Goal: Task Accomplishment & Management: Manage account settings

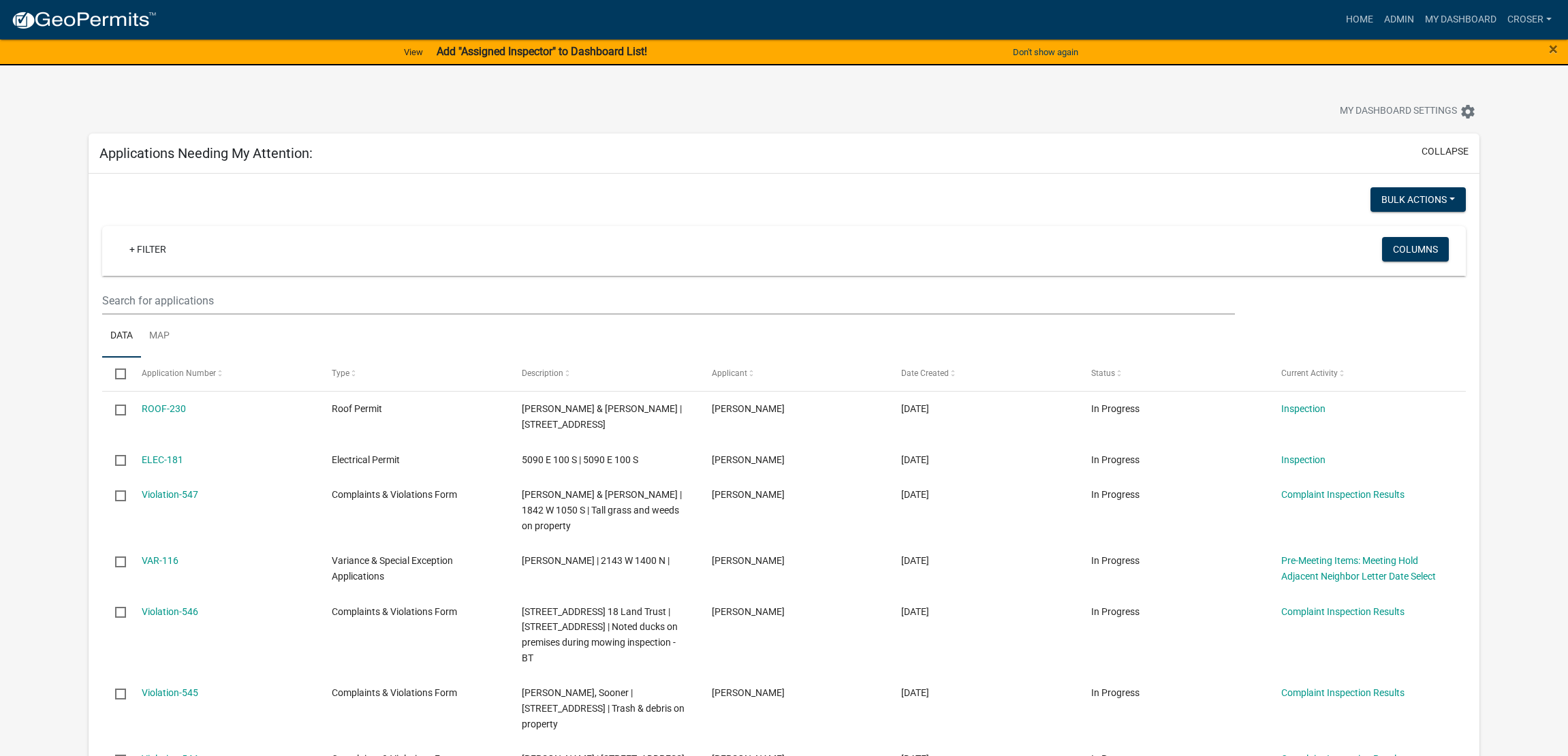
select select "3: 100"
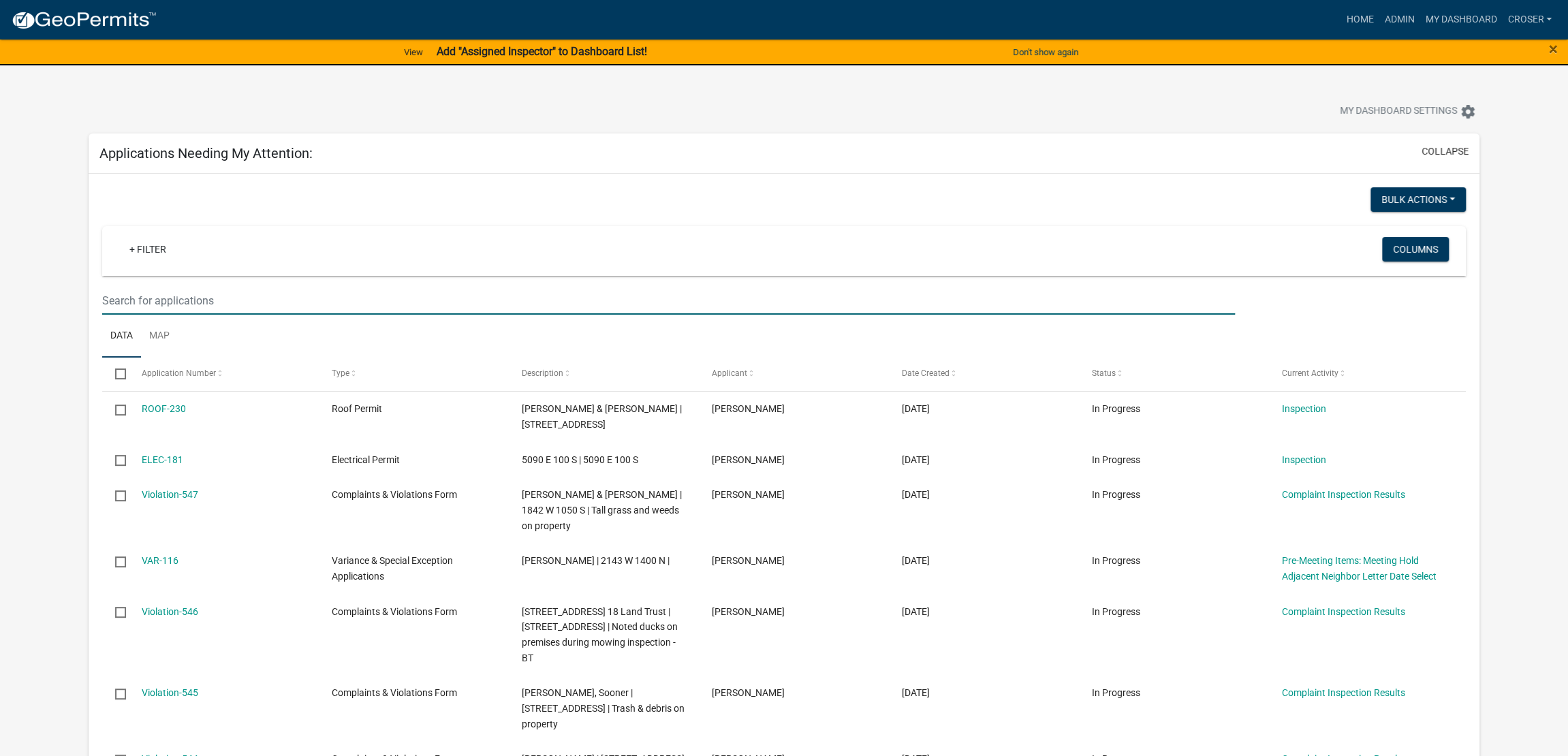
click at [235, 314] on input "text" at bounding box center [668, 301] width 1133 height 28
drag, startPoint x: 1354, startPoint y: 20, endPoint x: 1343, endPoint y: 22, distance: 11.2
click at [1379, 20] on link "Admin" at bounding box center [1400, 20] width 41 height 25
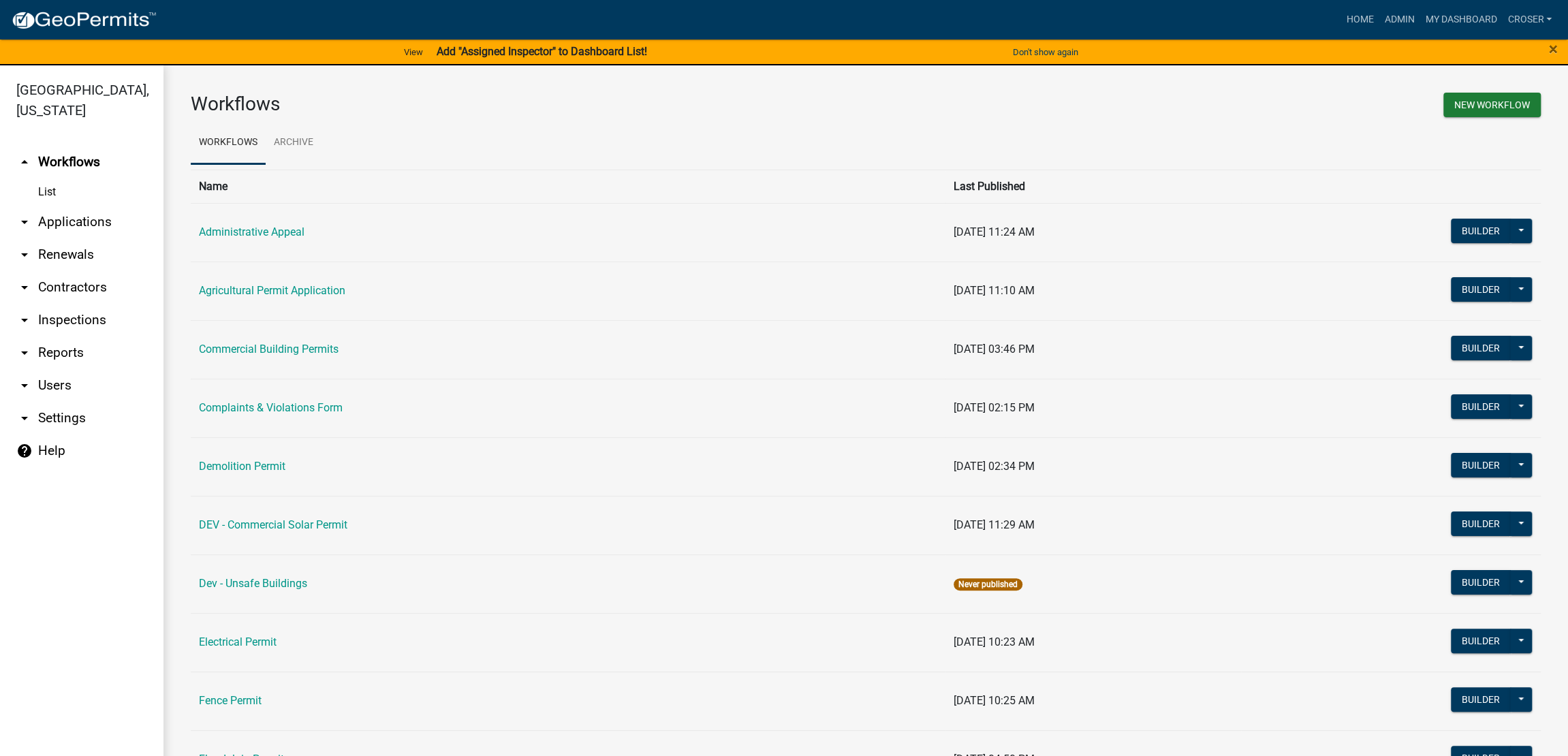
click at [82, 239] on link "arrow_drop_down Applications" at bounding box center [82, 222] width 163 height 32
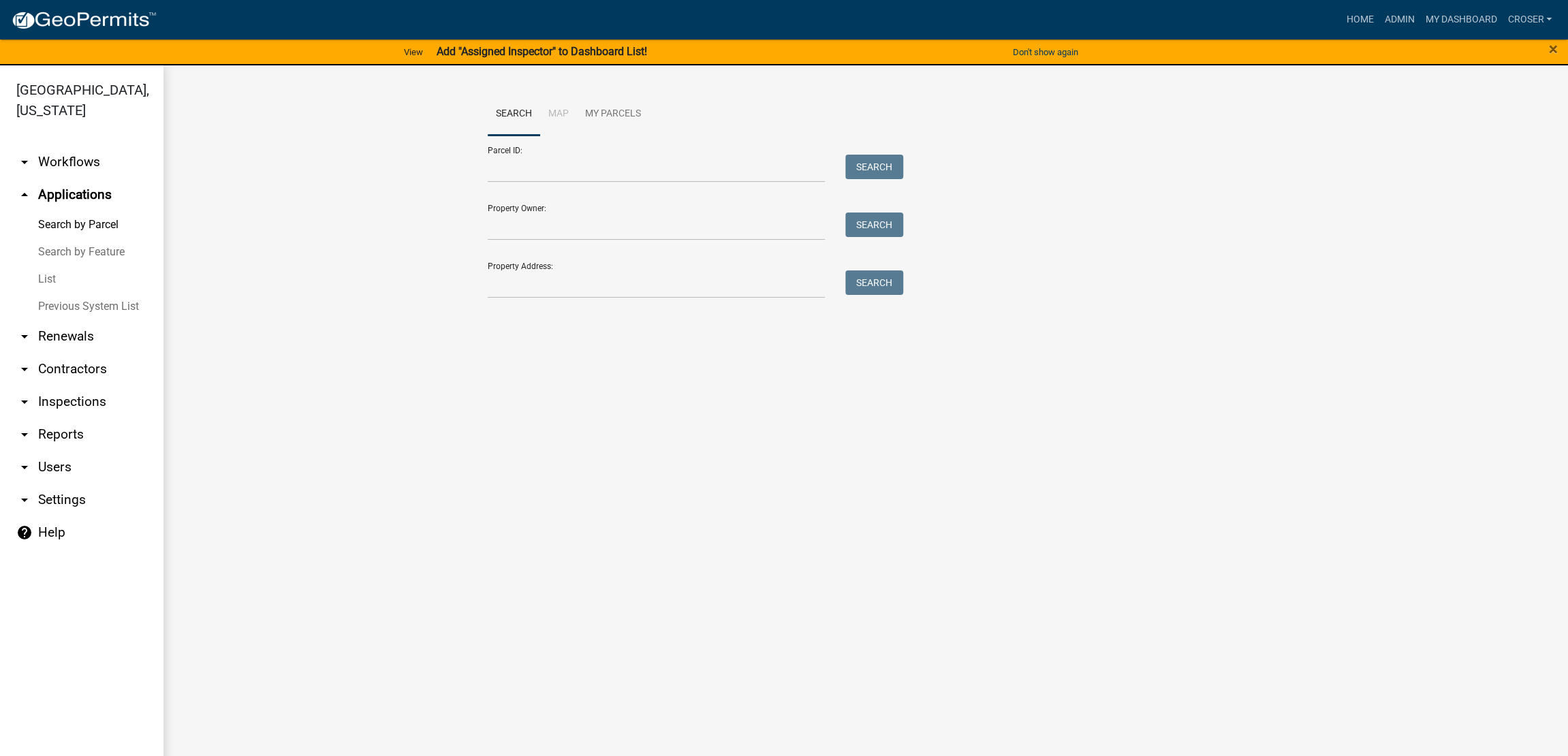
click at [50, 293] on link "List" at bounding box center [82, 279] width 163 height 27
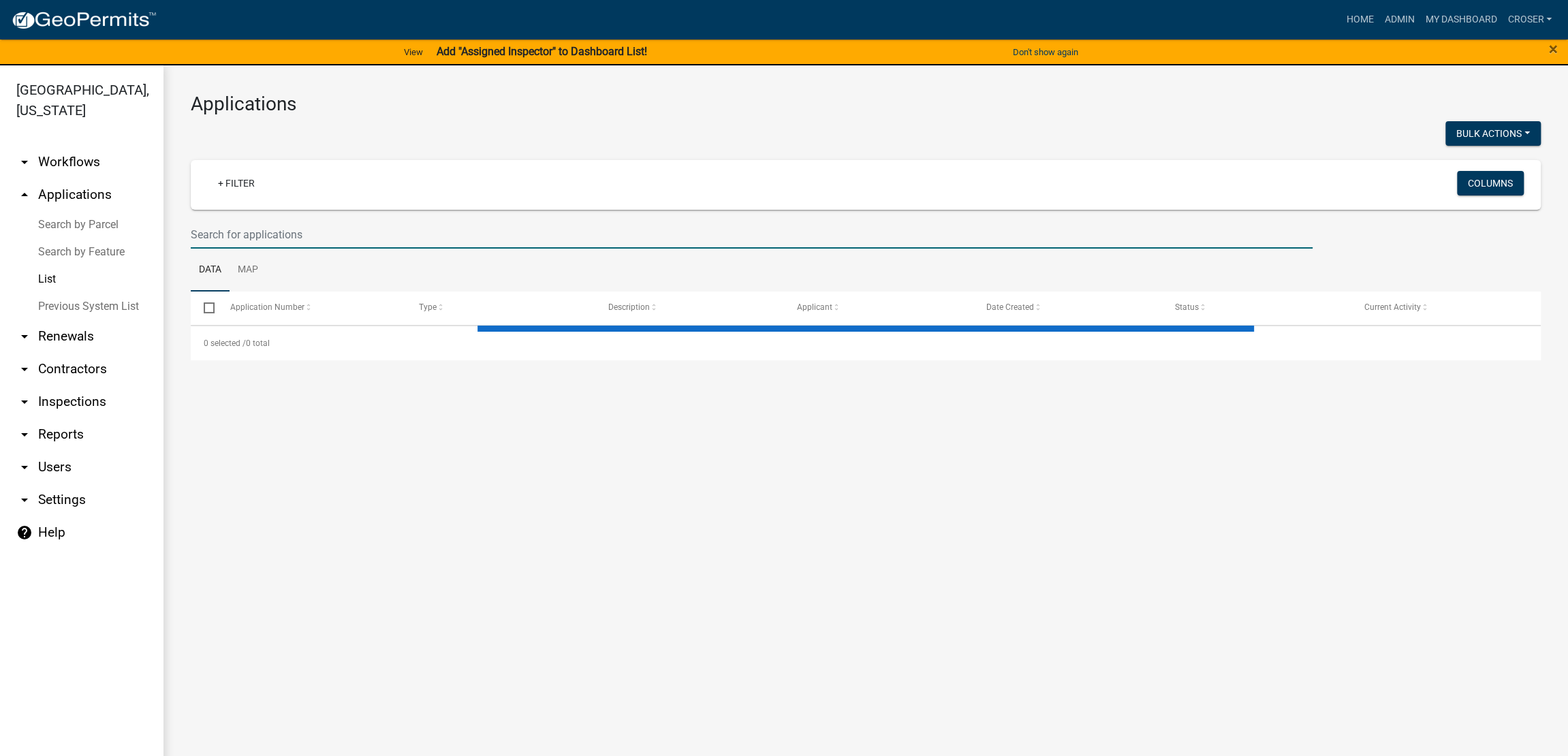
click at [350, 249] on input "text" at bounding box center [751, 234] width 1122 height 28
select select "3: 100"
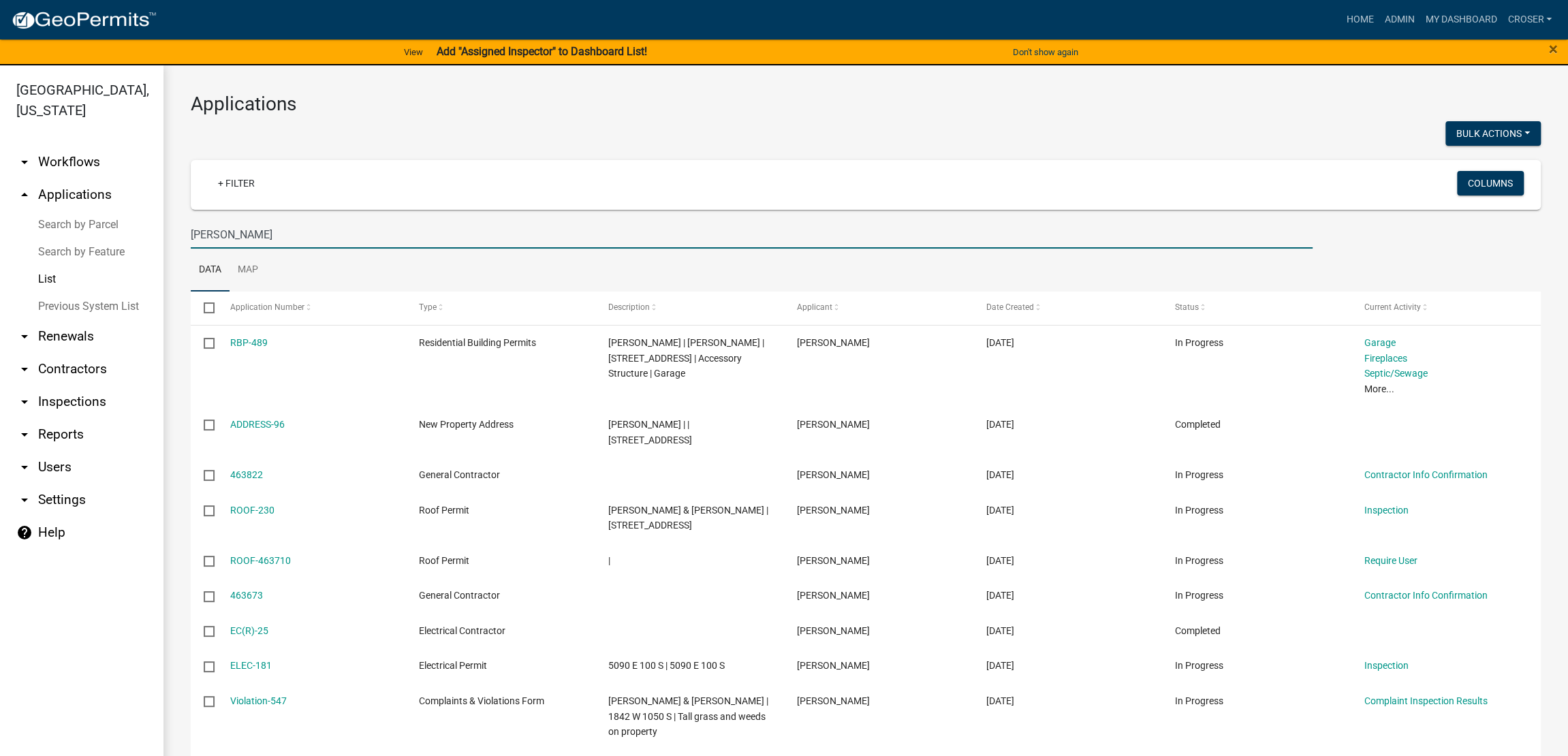
type input "[PERSON_NAME]"
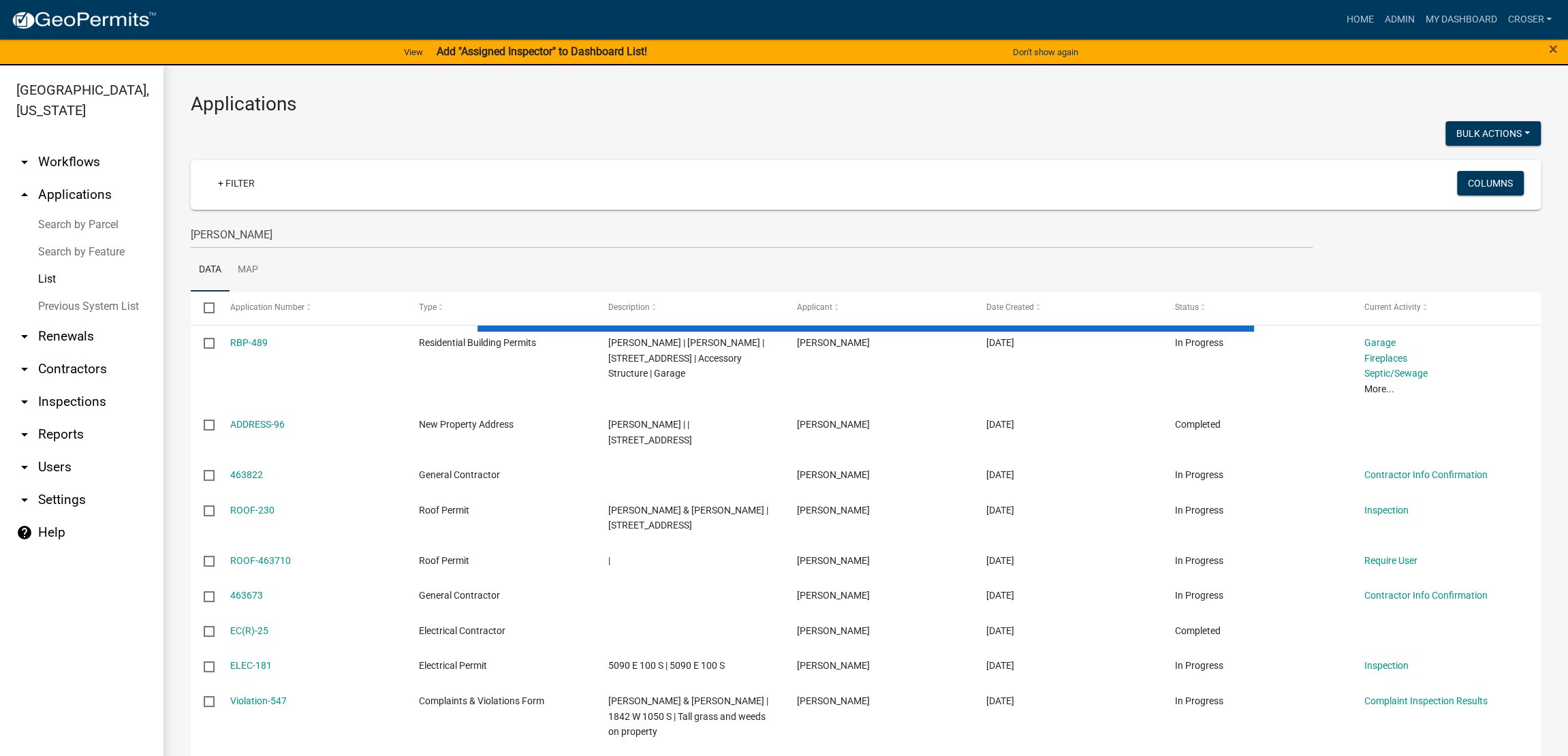
click at [469, 135] on div at bounding box center [523, 135] width 685 height 28
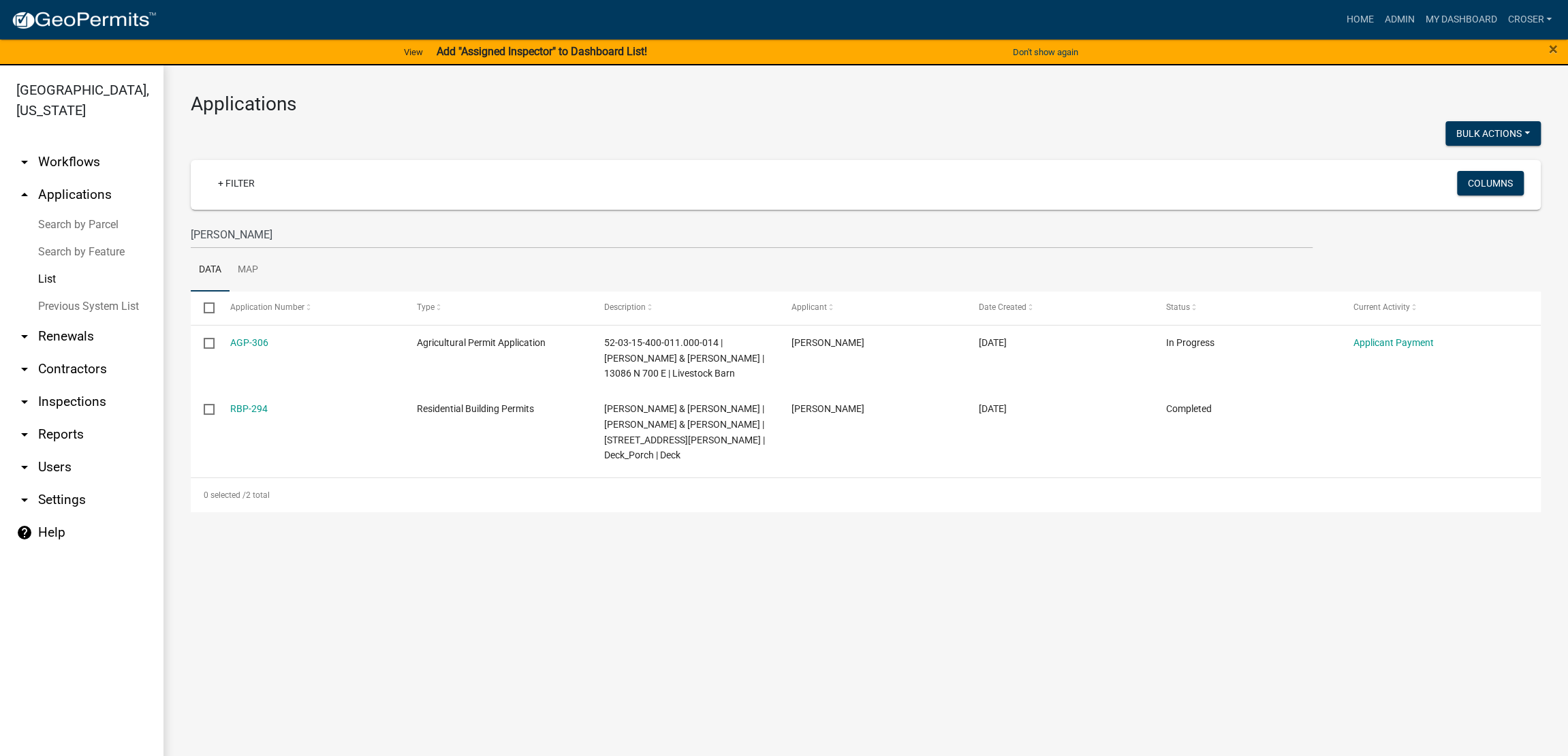
click at [481, 134] on div at bounding box center [523, 135] width 685 height 28
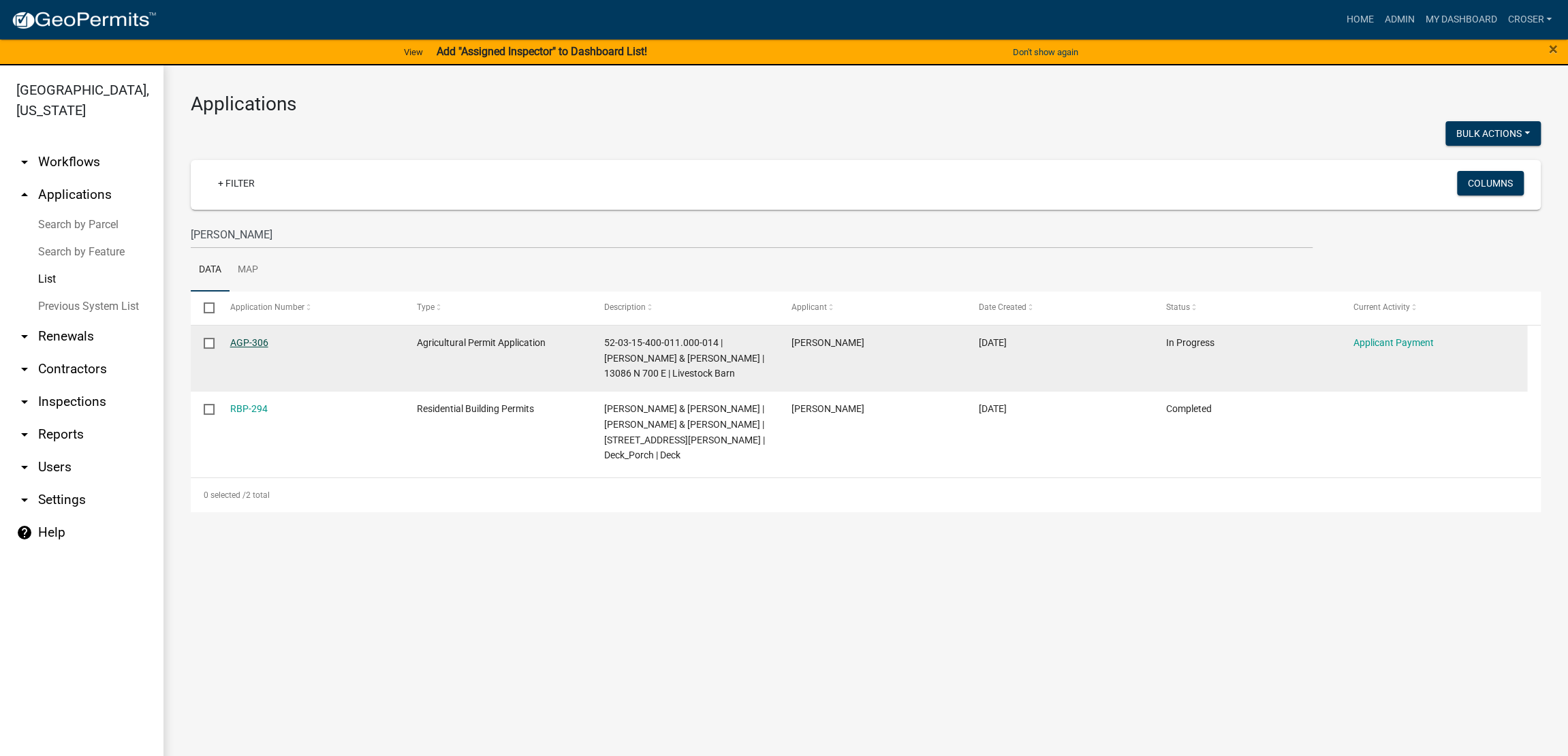
click at [259, 348] on link "AGP-306" at bounding box center [249, 342] width 38 height 11
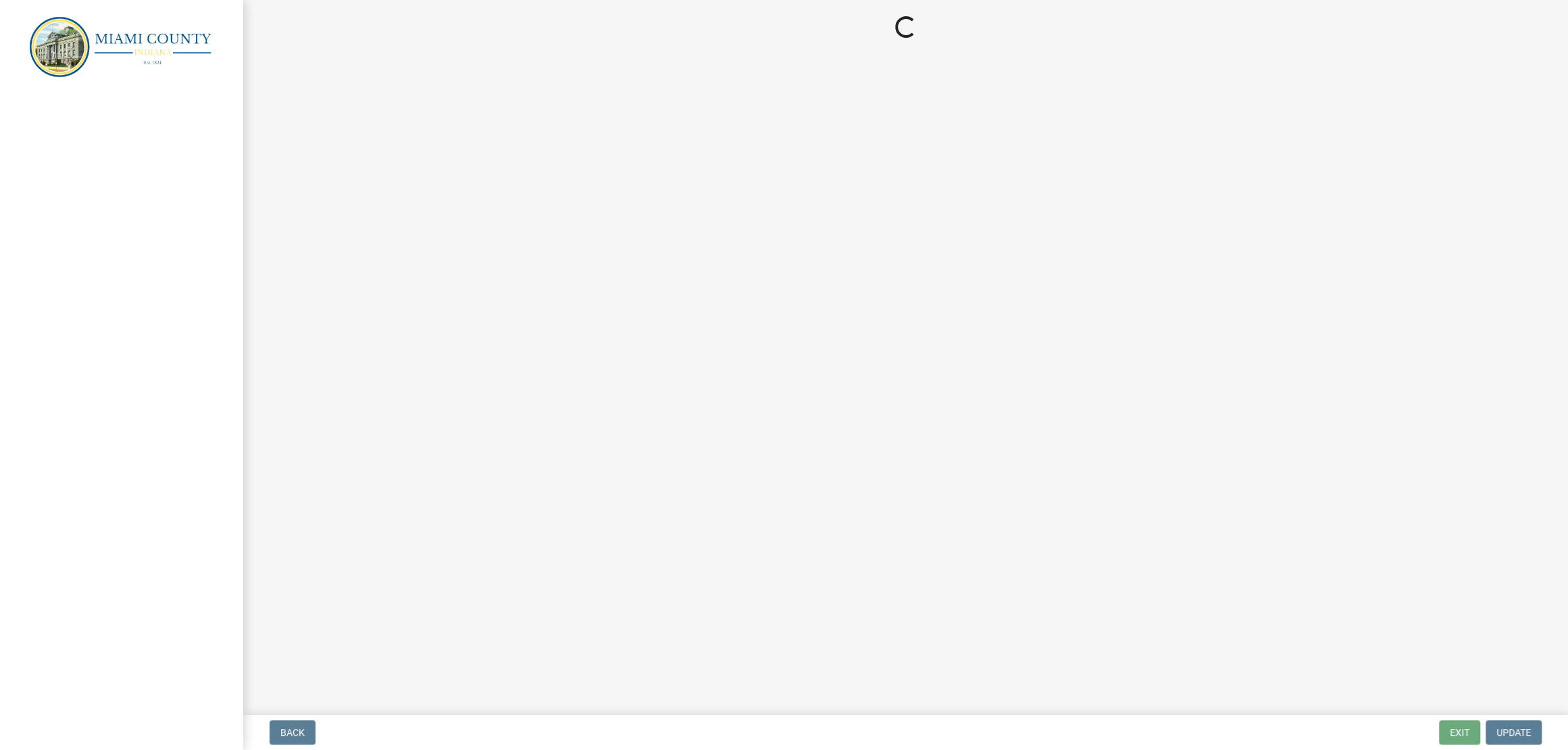
select select "3: 3"
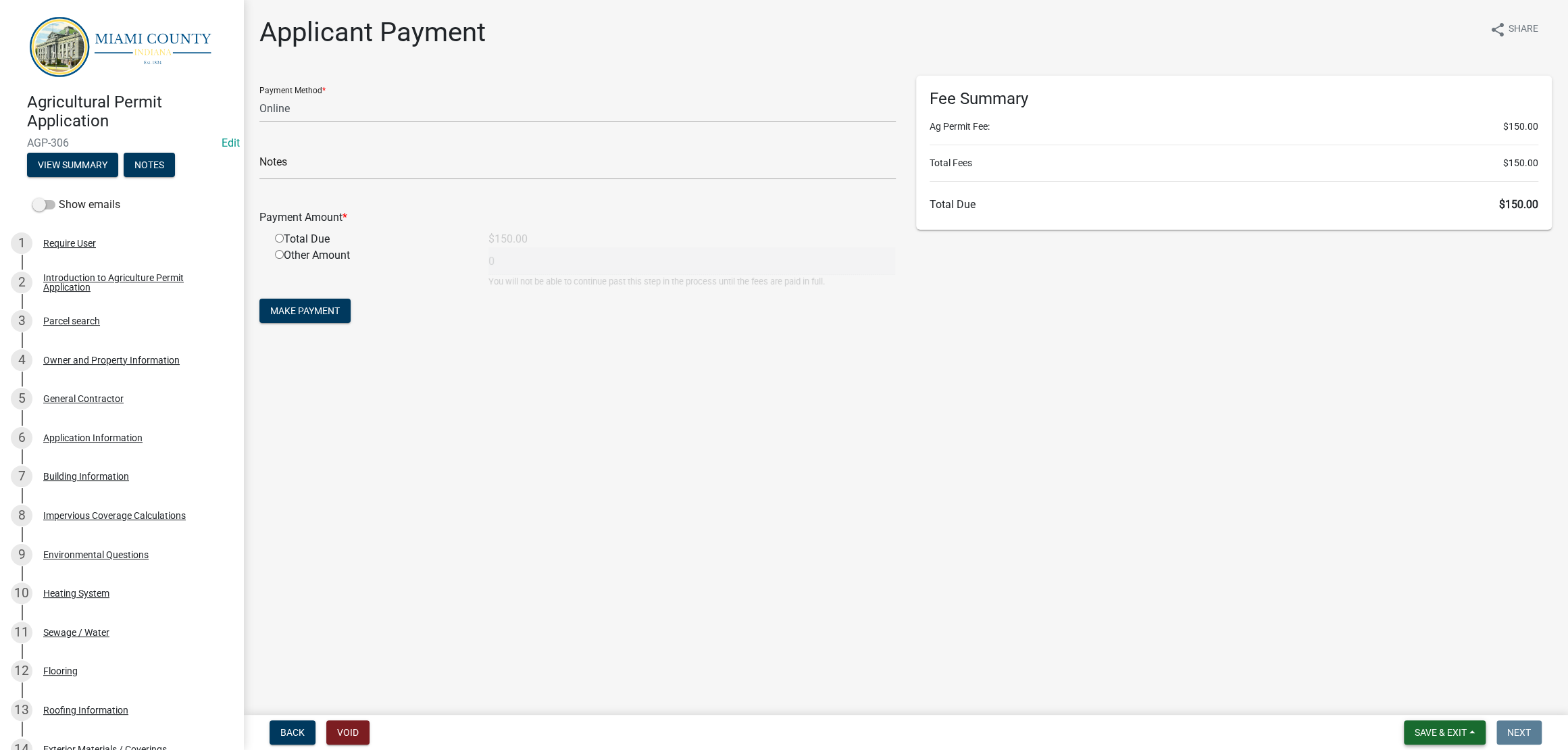
click at [1415, 727] on span "Save & Exit" at bounding box center [1441, 732] width 52 height 11
click at [1396, 682] on button "Save & Exit" at bounding box center [1432, 691] width 108 height 32
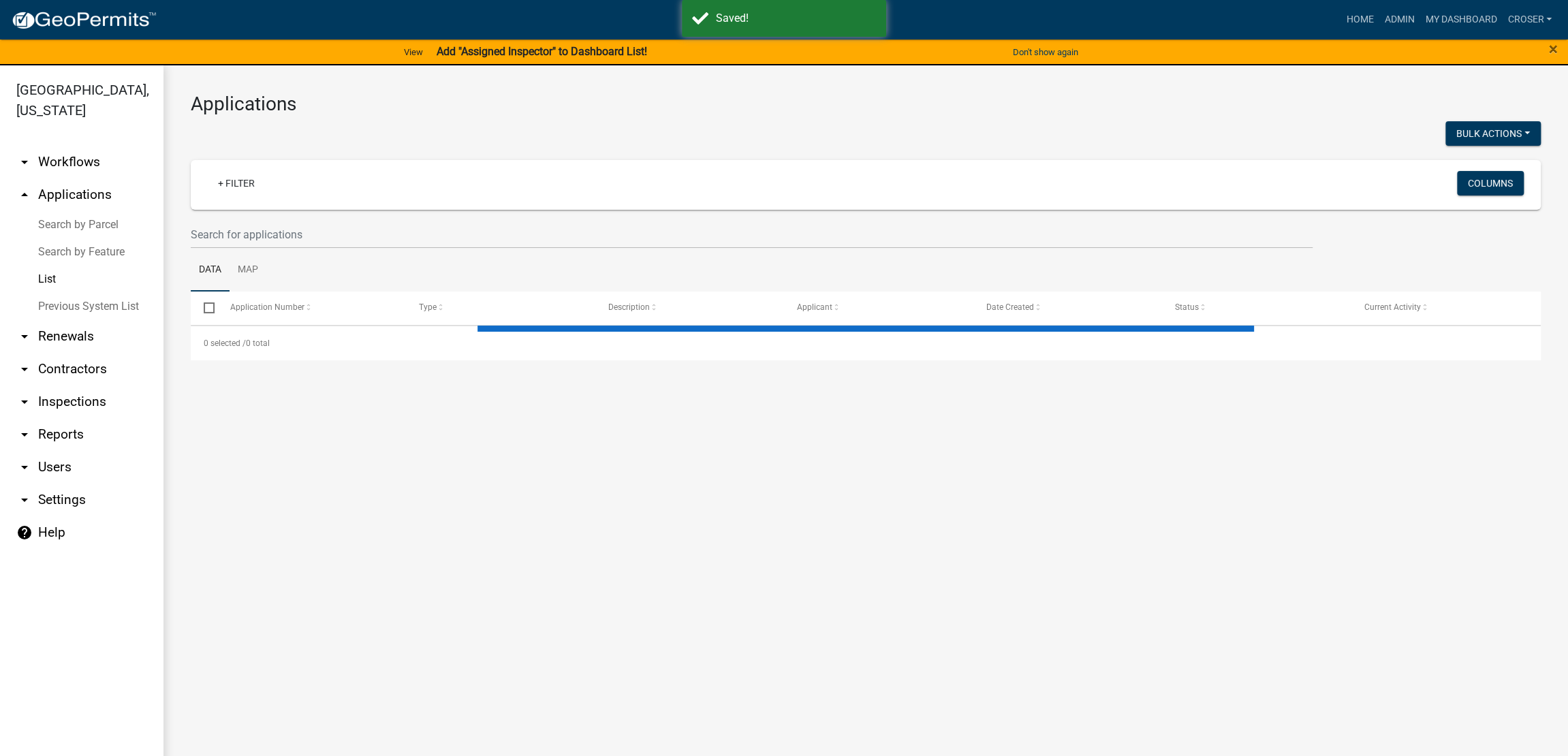
select select "3: 100"
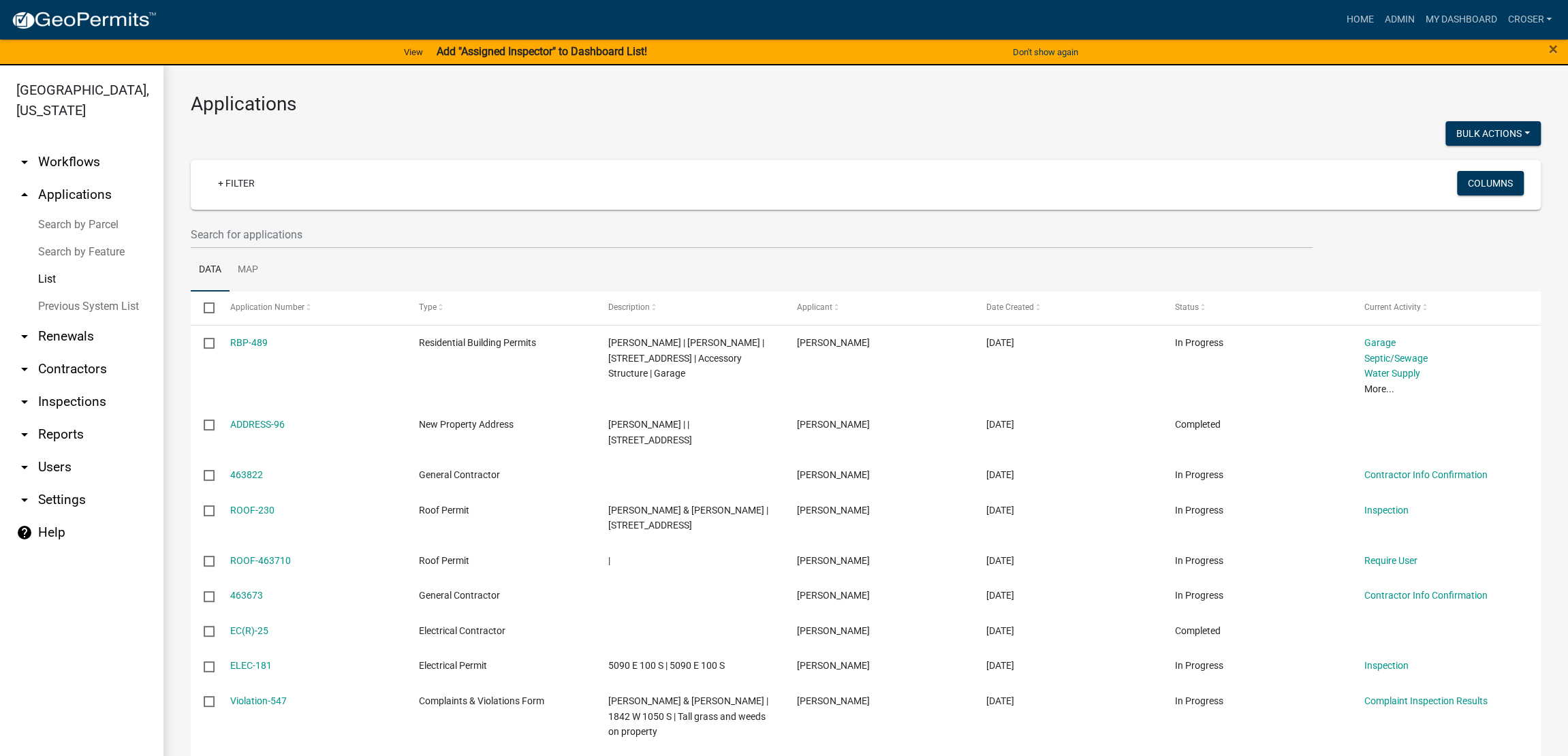
click at [768, 98] on h3 "Applications" at bounding box center [865, 104] width 1350 height 23
click at [81, 418] on link "arrow_drop_down Inspections" at bounding box center [82, 402] width 163 height 32
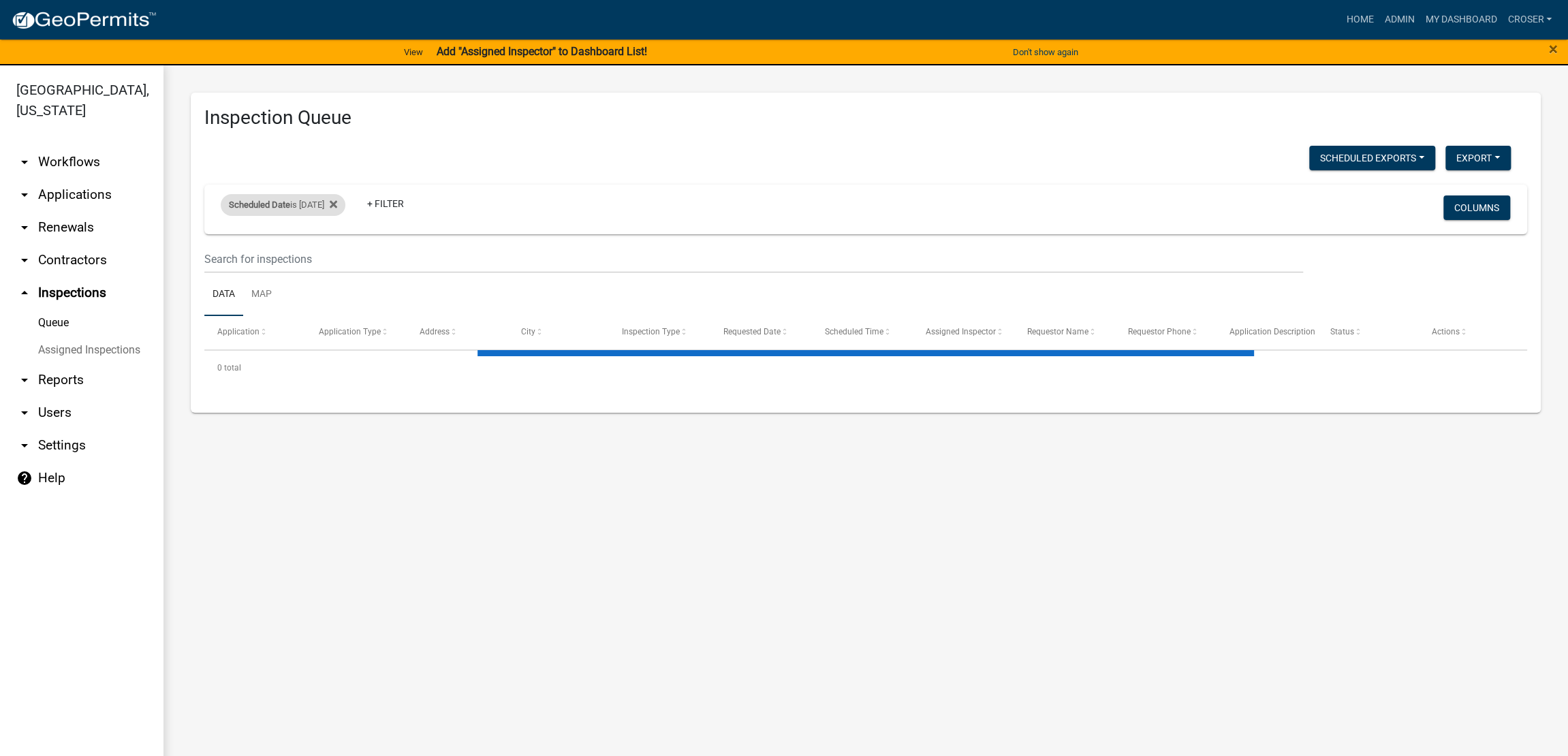
select select "3: 100"
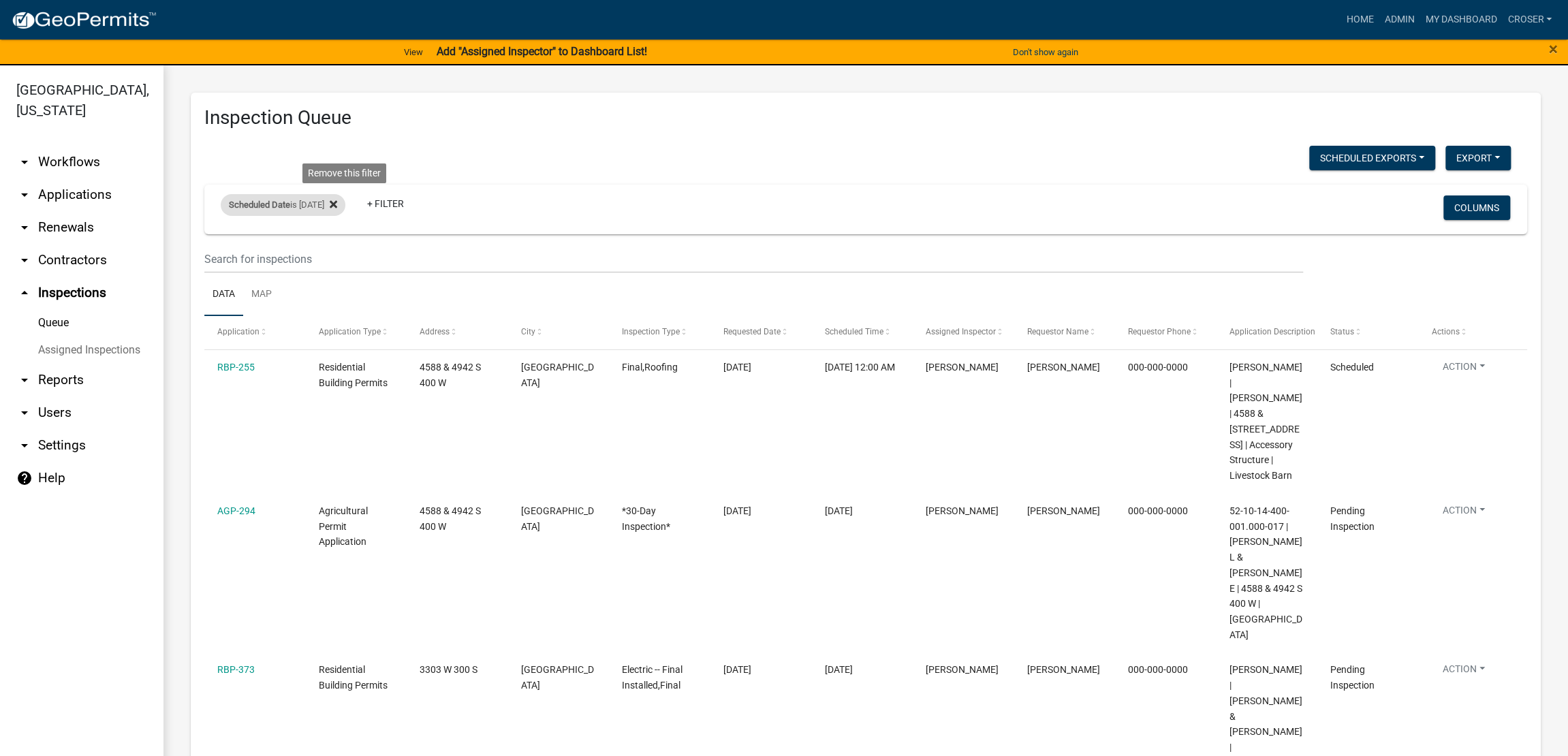
click at [337, 208] on icon at bounding box center [333, 204] width 8 height 8
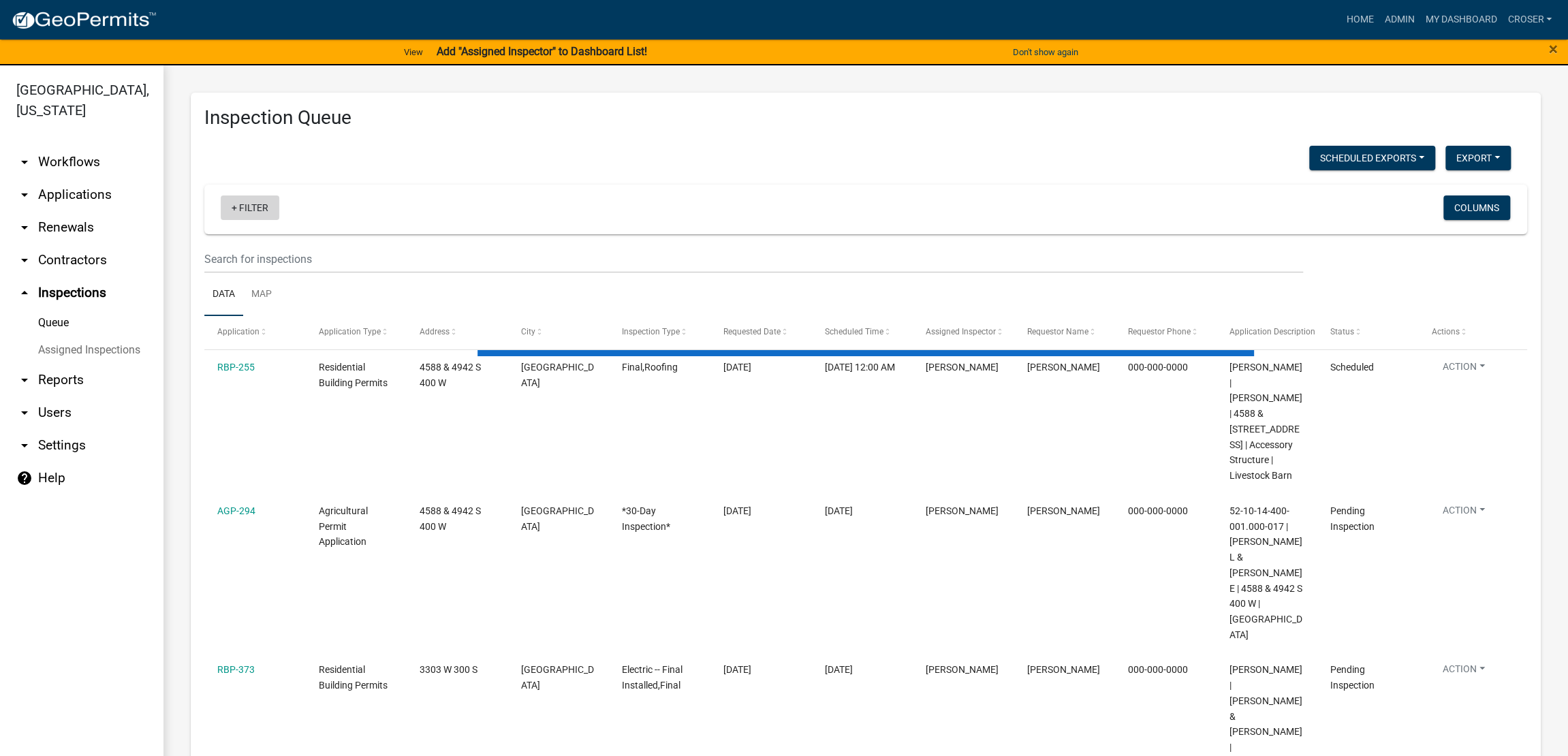
click at [280, 220] on link "+ Filter" at bounding box center [250, 207] width 59 height 25
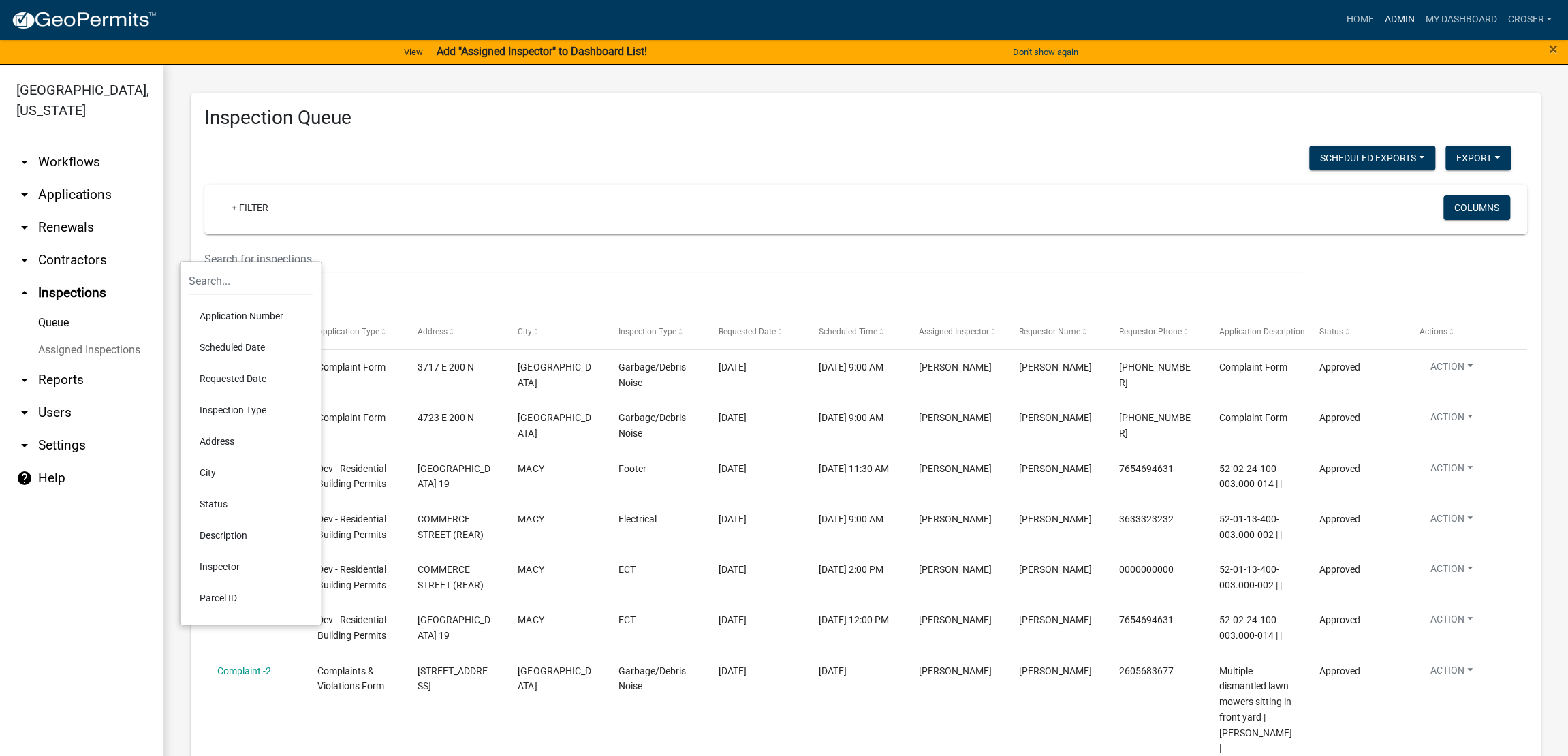
drag, startPoint x: 1355, startPoint y: 25, endPoint x: 1206, endPoint y: 43, distance: 150.1
click at [1379, 25] on link "Admin" at bounding box center [1400, 20] width 41 height 25
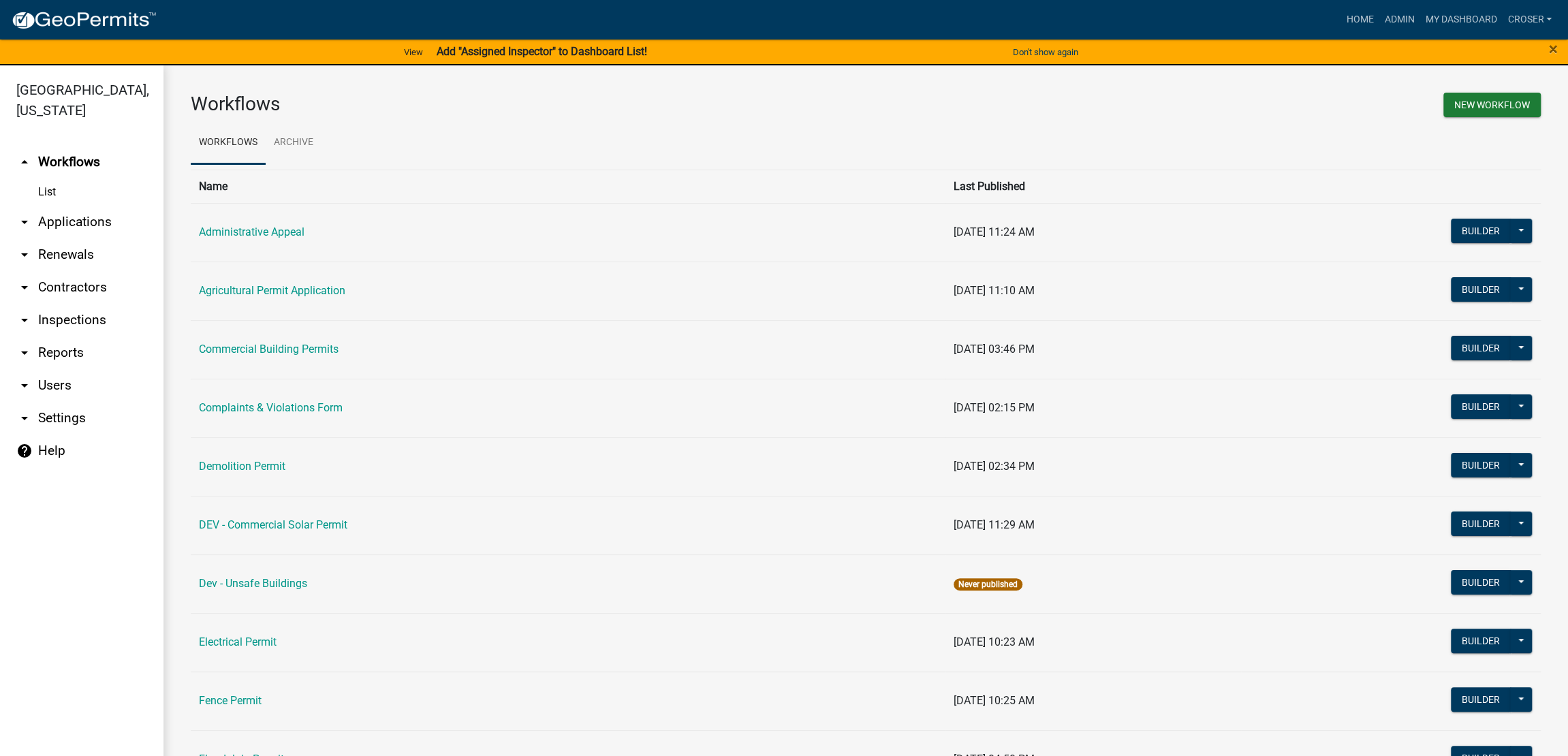
click at [98, 370] on link "arrow_drop_down Reports" at bounding box center [82, 353] width 163 height 32
select select "0: null"
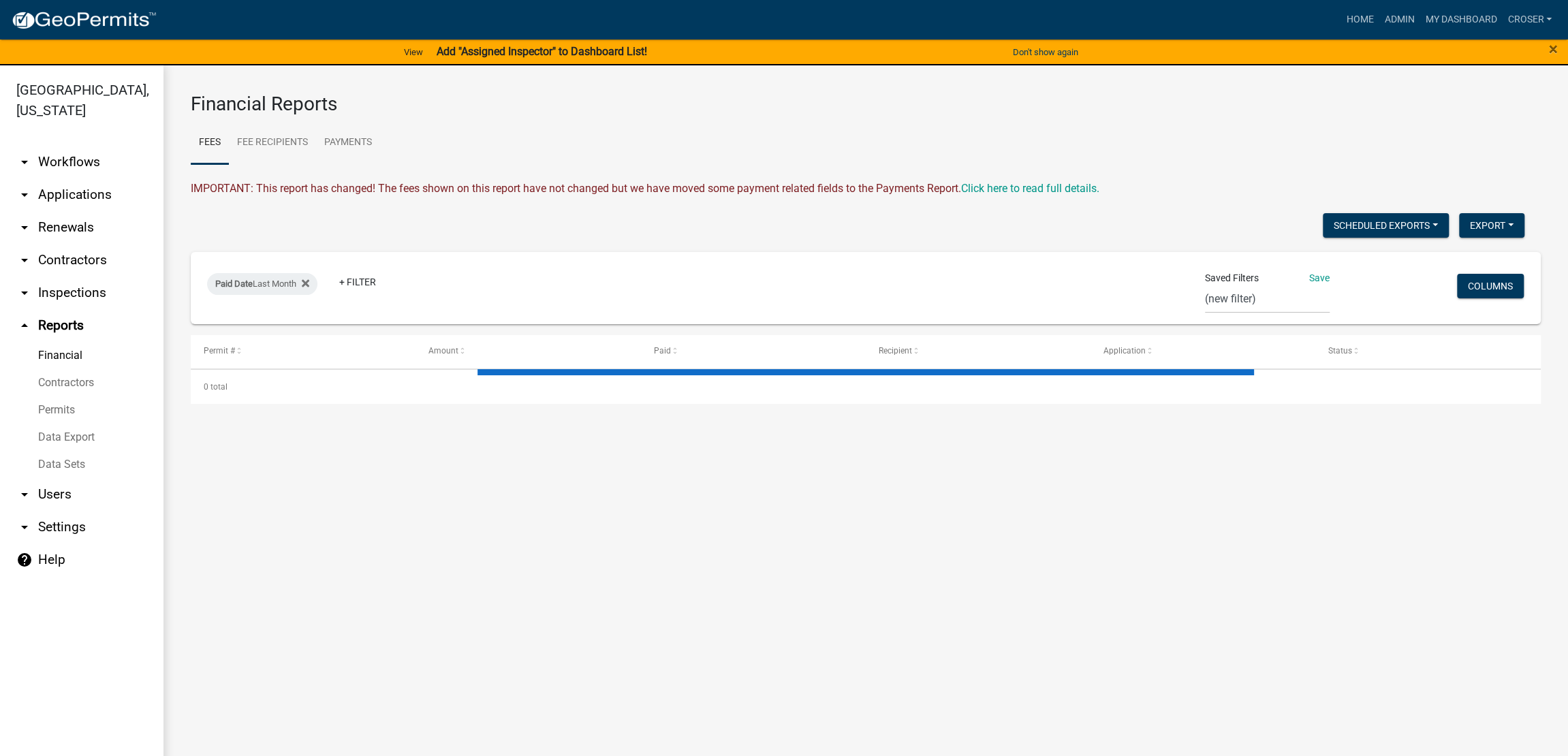
click at [83, 309] on link "arrow_drop_down Inspections" at bounding box center [82, 292] width 163 height 32
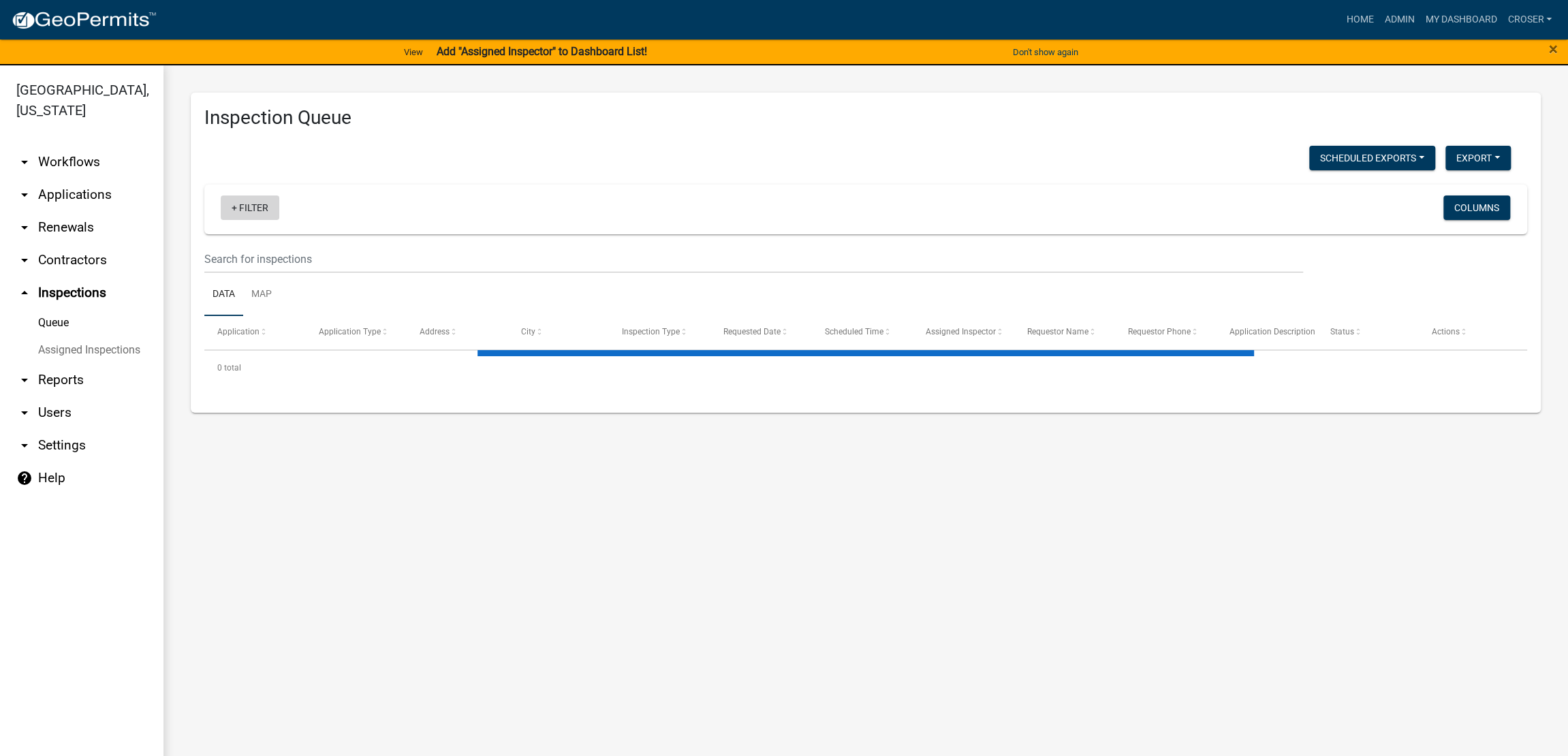
click at [264, 220] on link "+ Filter" at bounding box center [250, 207] width 59 height 25
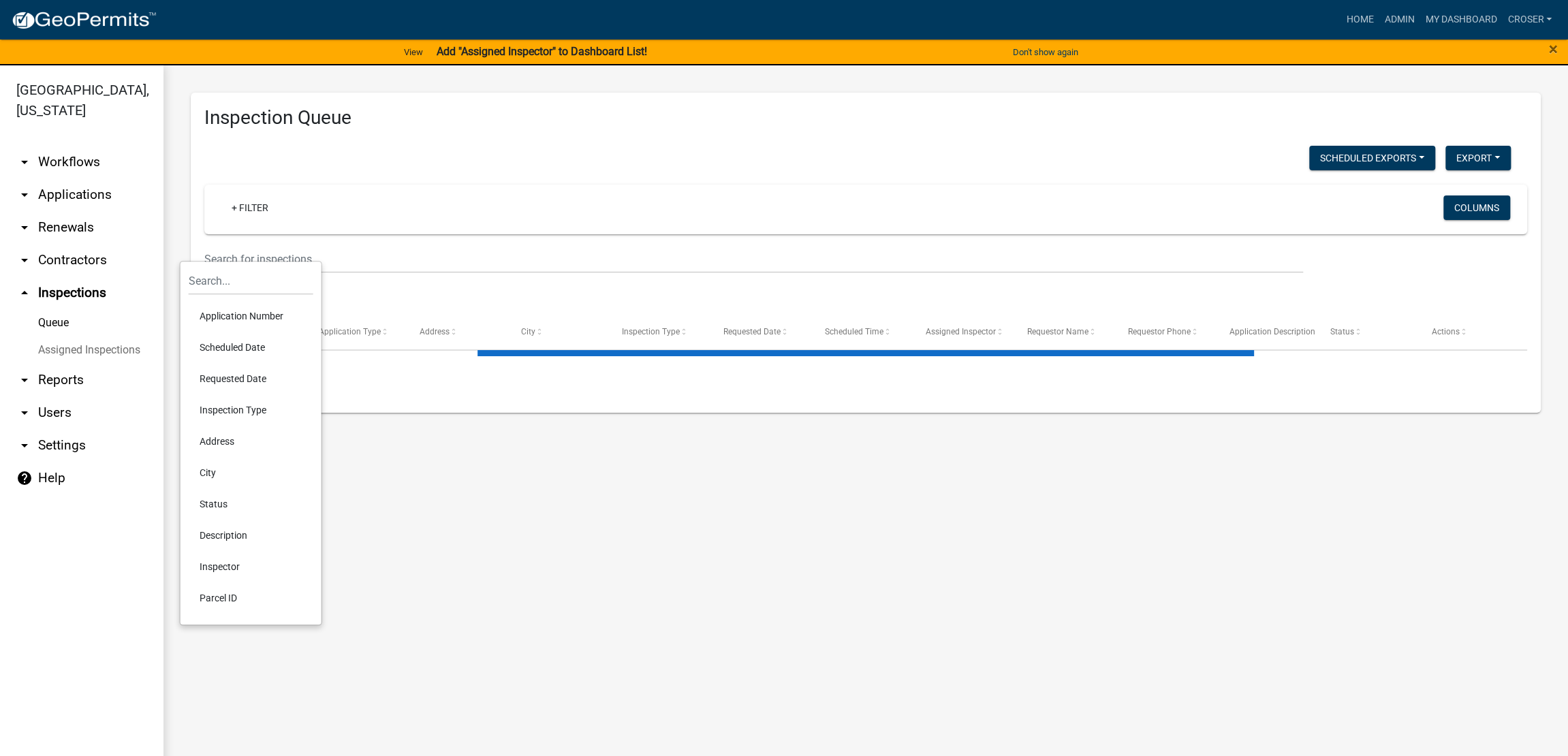
select select "3: 100"
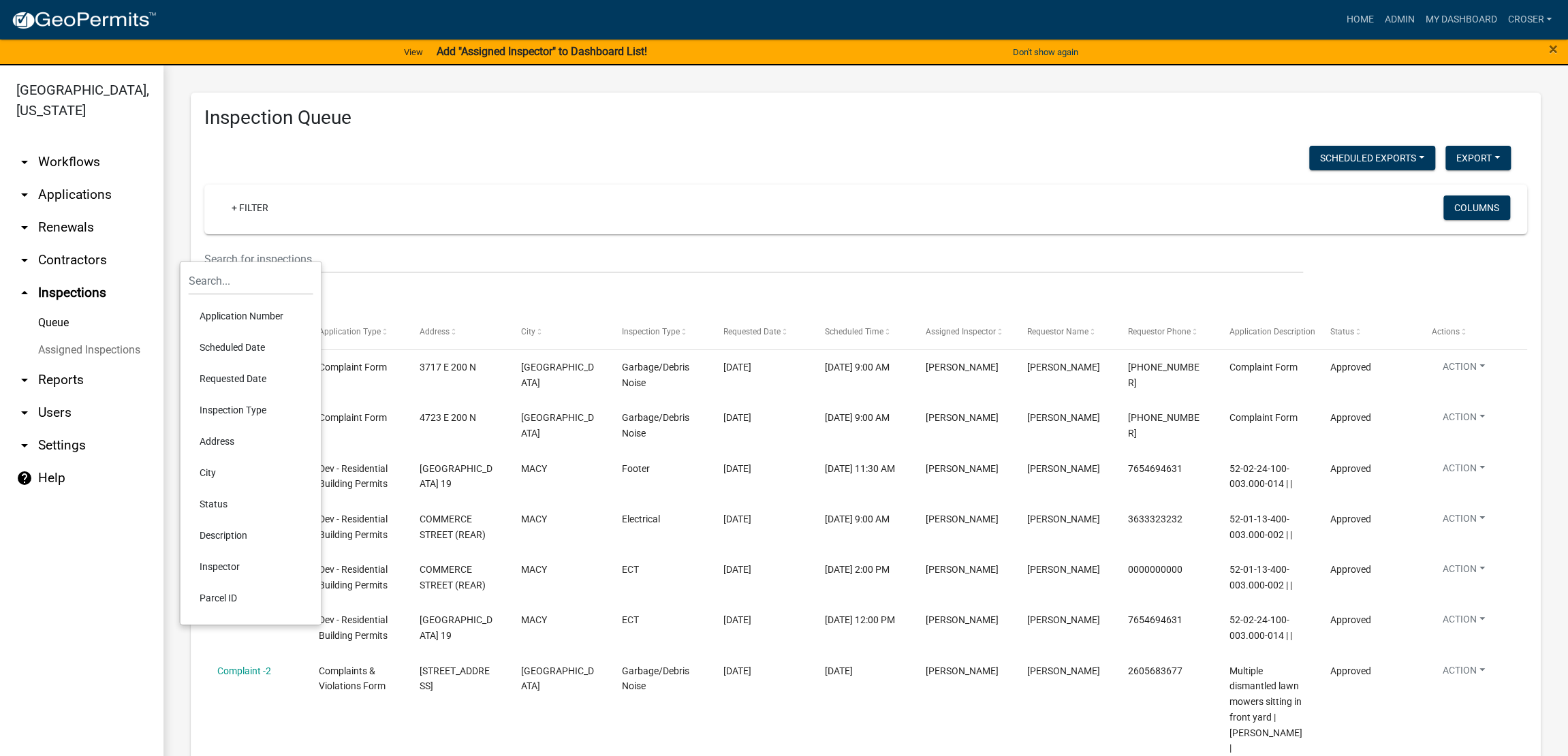
click at [269, 330] on li "Application Number" at bounding box center [251, 316] width 125 height 31
click at [211, 316] on input "is" at bounding box center [210, 312] width 8 height 8
radio input "true"
click at [250, 315] on input "text" at bounding box center [268, 304] width 125 height 28
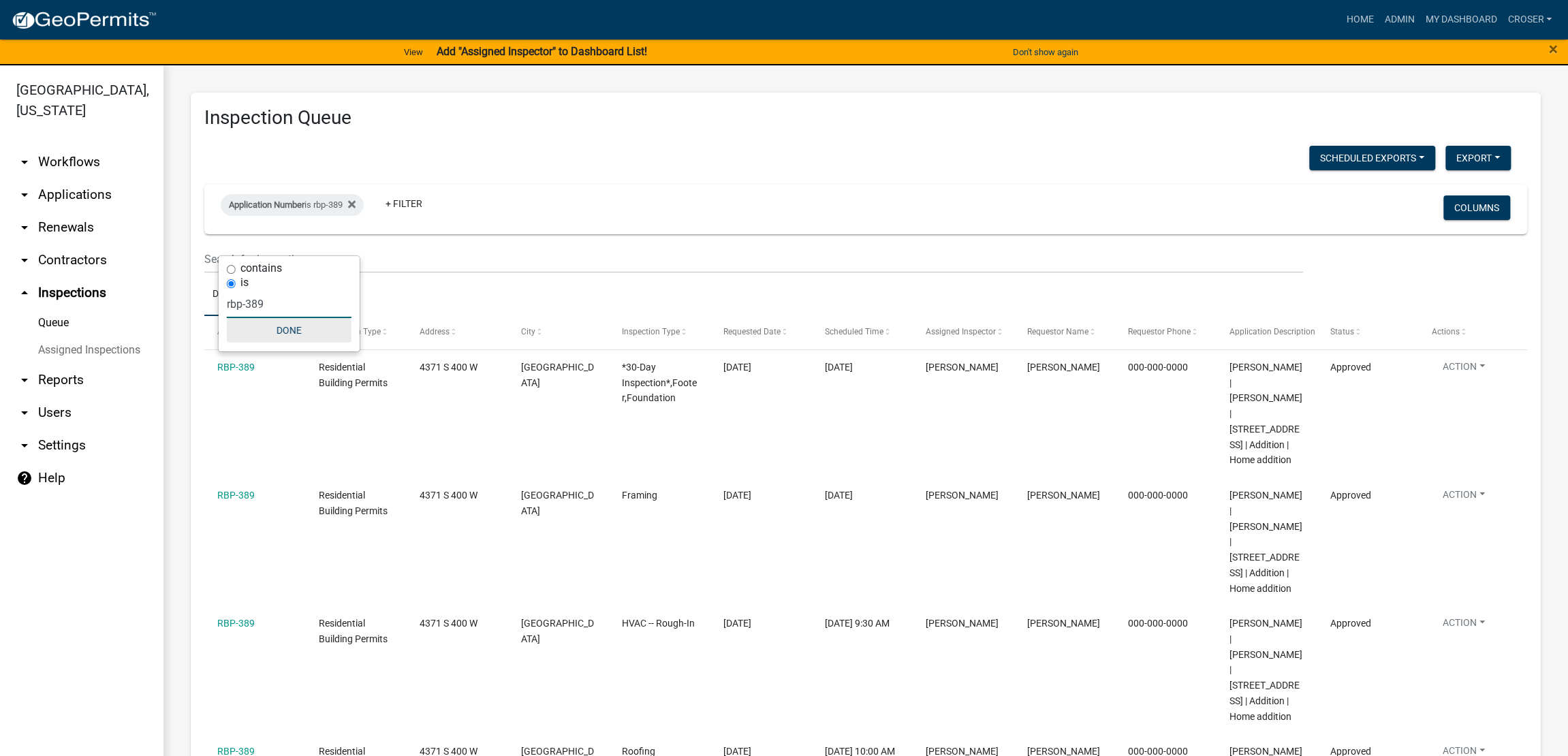
type input "rbp-389"
click at [297, 338] on button "Done" at bounding box center [289, 330] width 125 height 25
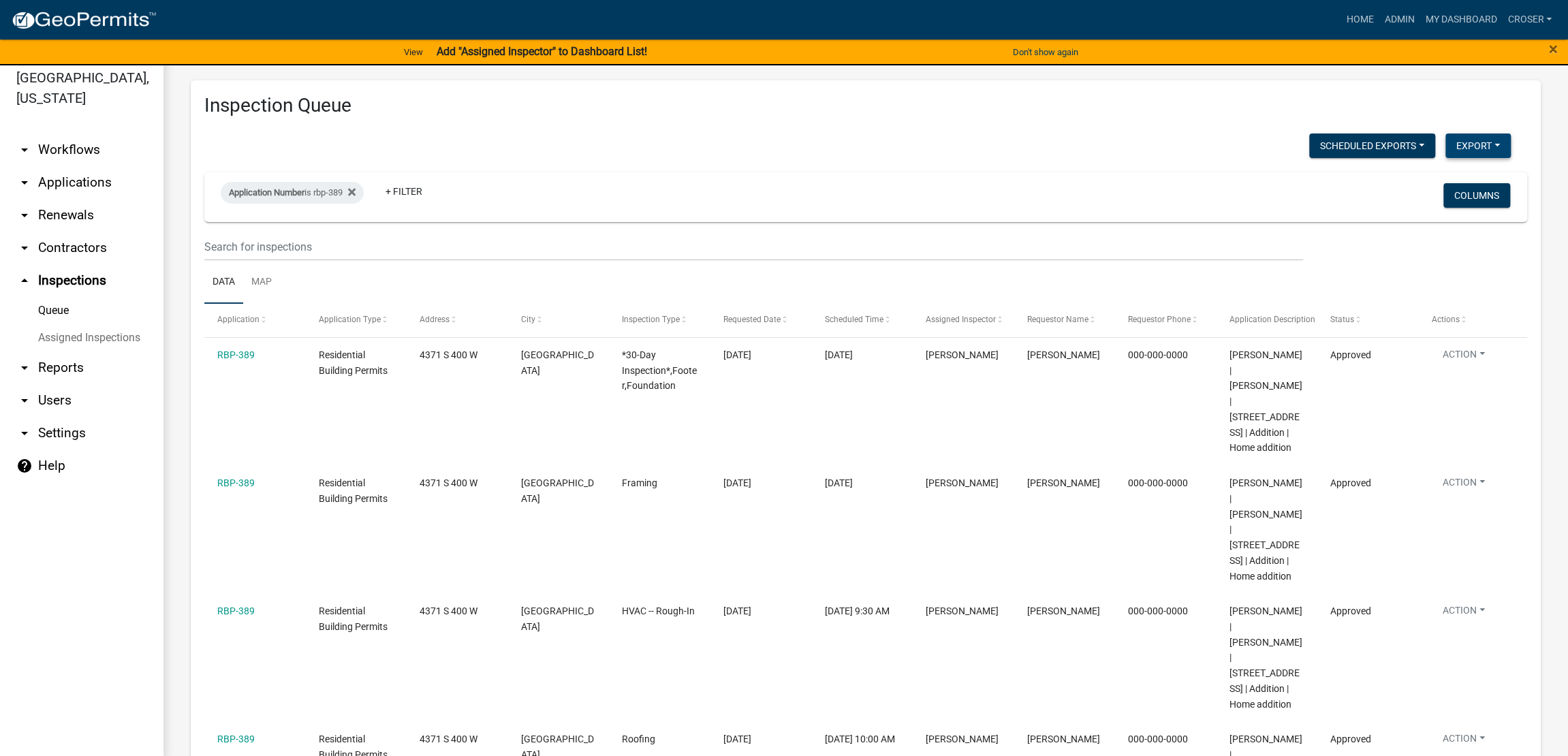
scroll to position [10, 0]
click at [1475, 160] on button "Export" at bounding box center [1478, 148] width 65 height 25
click at [1427, 206] on button "Excel Format (.xlsx)" at bounding box center [1447, 189] width 127 height 32
click at [364, 206] on div "Application Number is rbp-389 Remove this filter" at bounding box center [292, 195] width 143 height 22
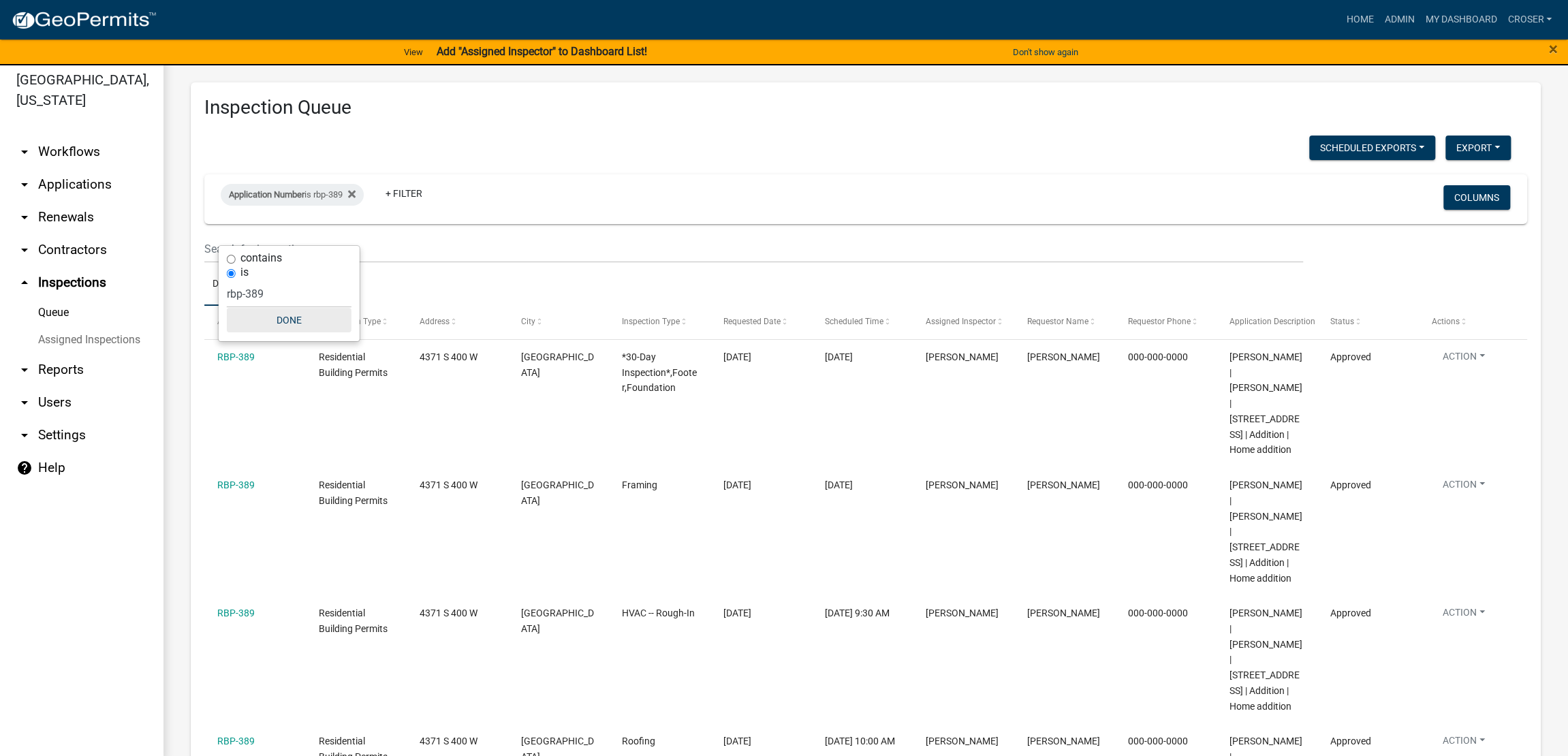
click at [281, 332] on button "Done" at bounding box center [289, 319] width 125 height 25
click at [355, 198] on icon at bounding box center [352, 194] width 8 height 8
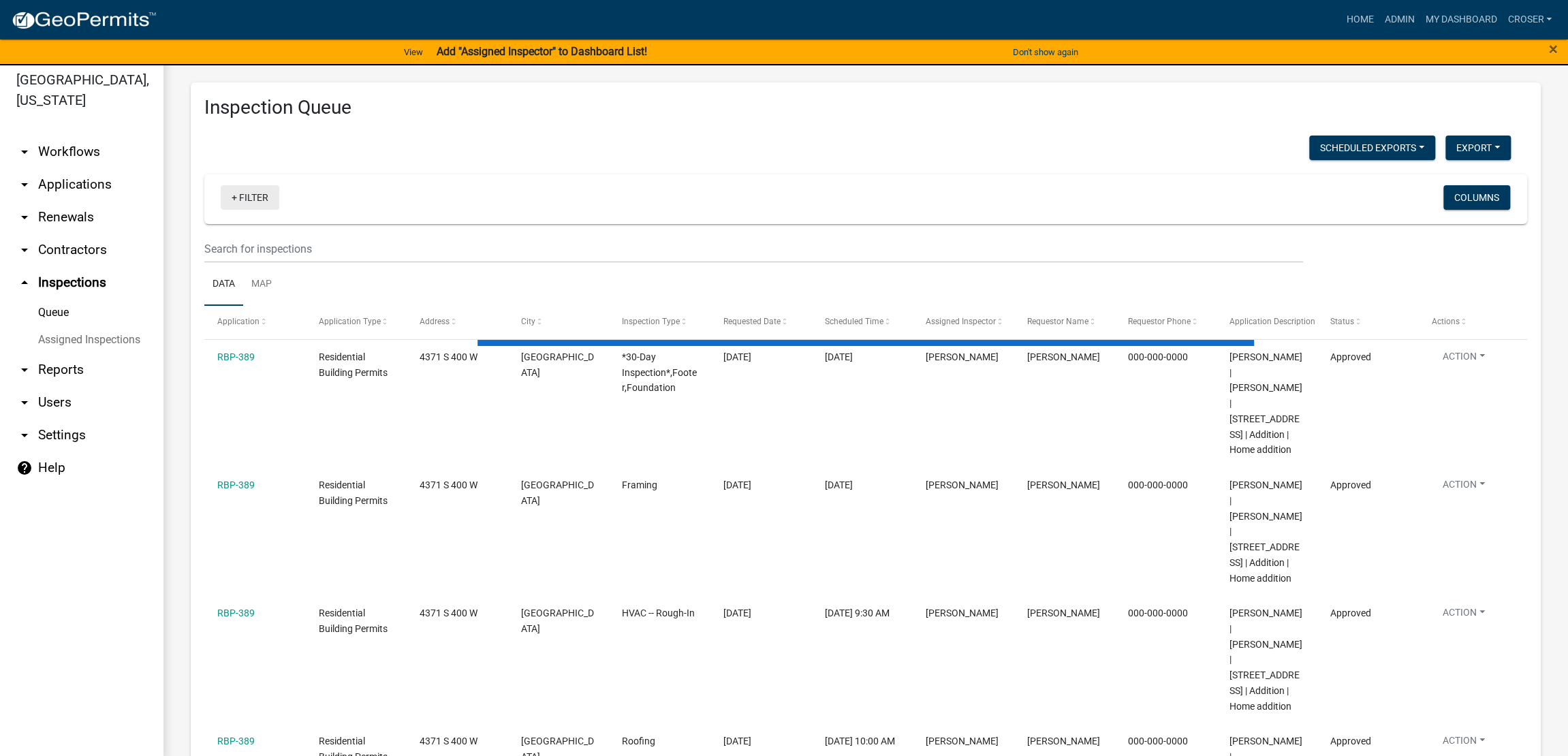
click at [276, 210] on link "+ Filter" at bounding box center [250, 197] width 59 height 25
select select "3: 100"
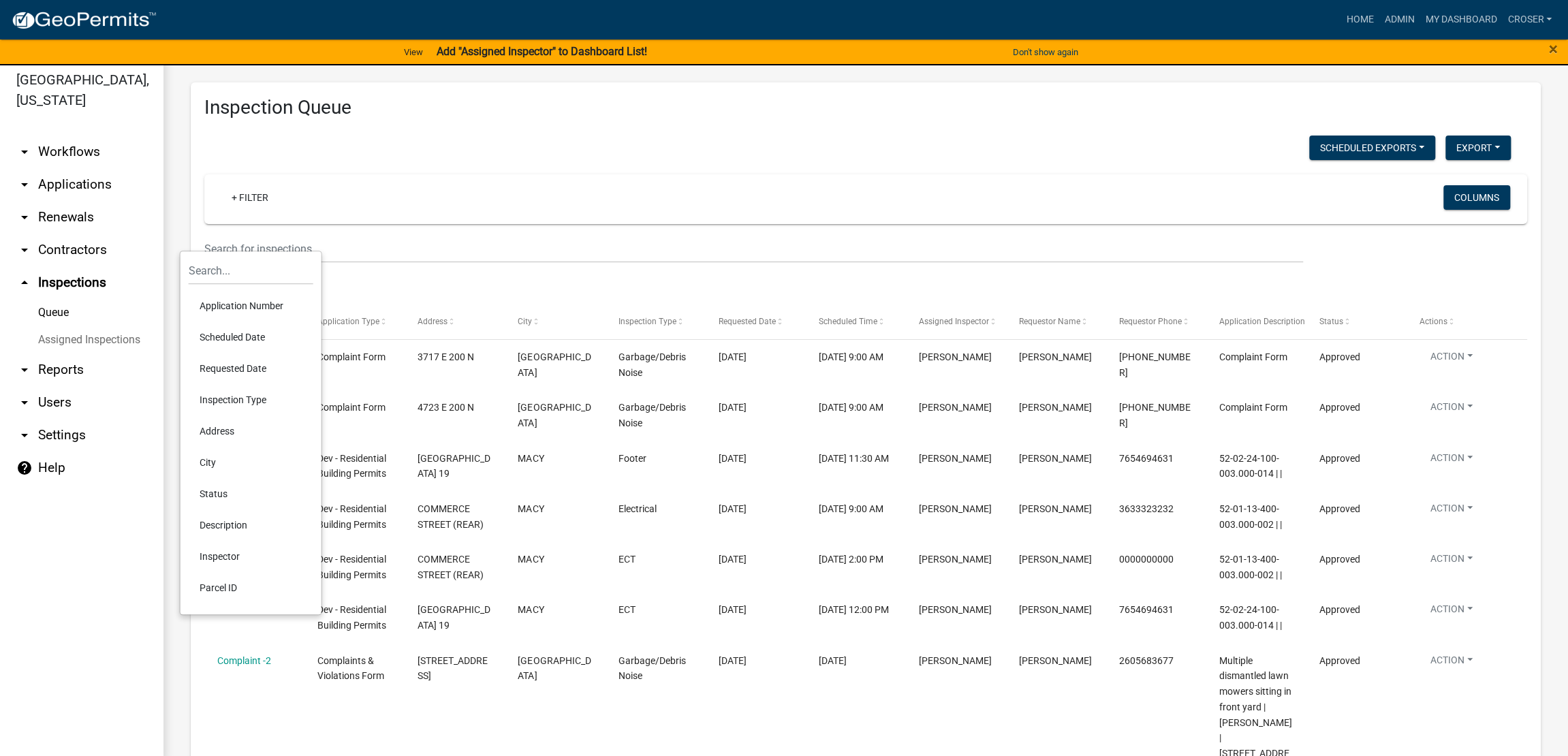
click at [261, 353] on li "Scheduled Date" at bounding box center [251, 336] width 125 height 31
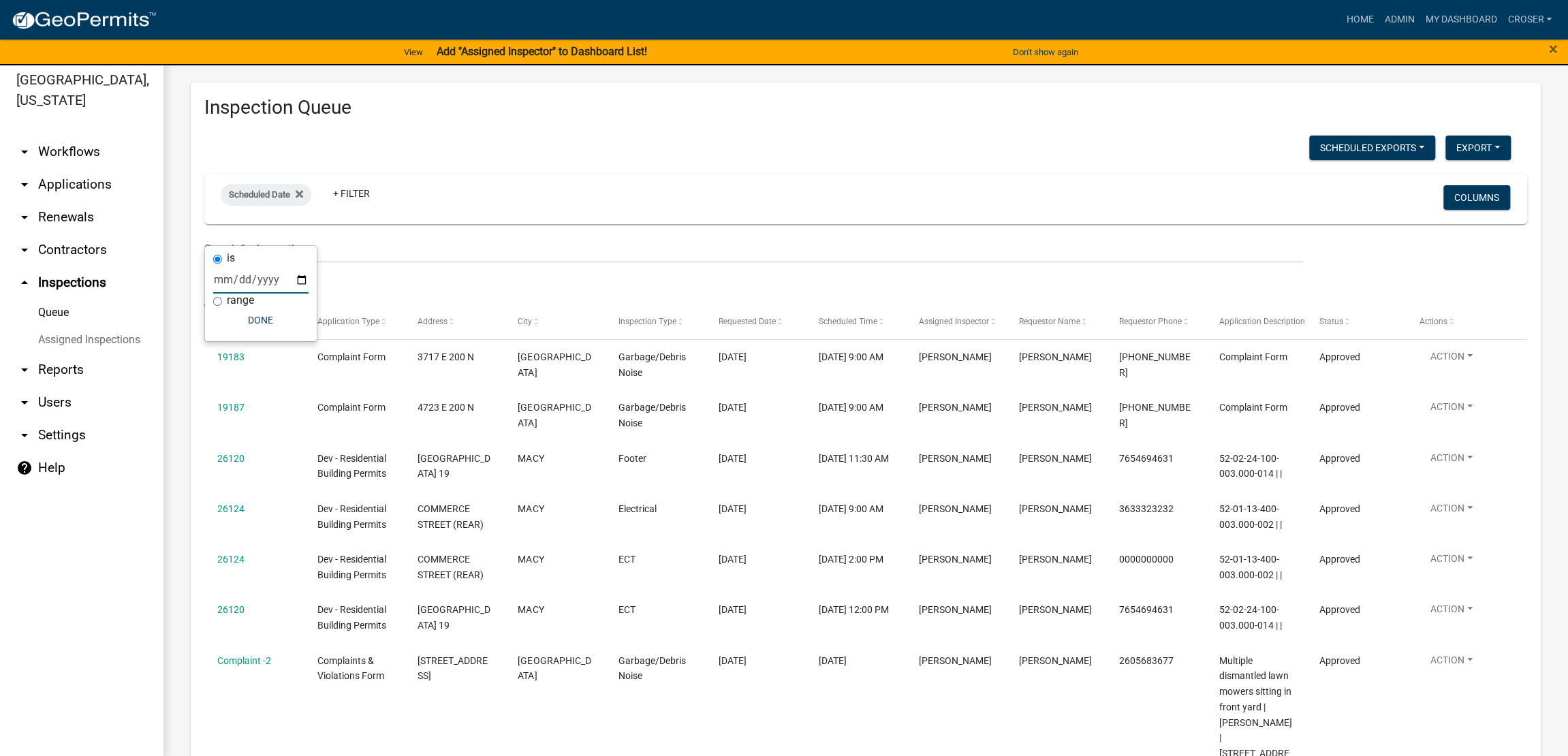
click at [292, 287] on input "date" at bounding box center [261, 279] width 95 height 28
click at [309, 294] on input "date" at bounding box center [261, 279] width 95 height 28
type input "[DATE]"
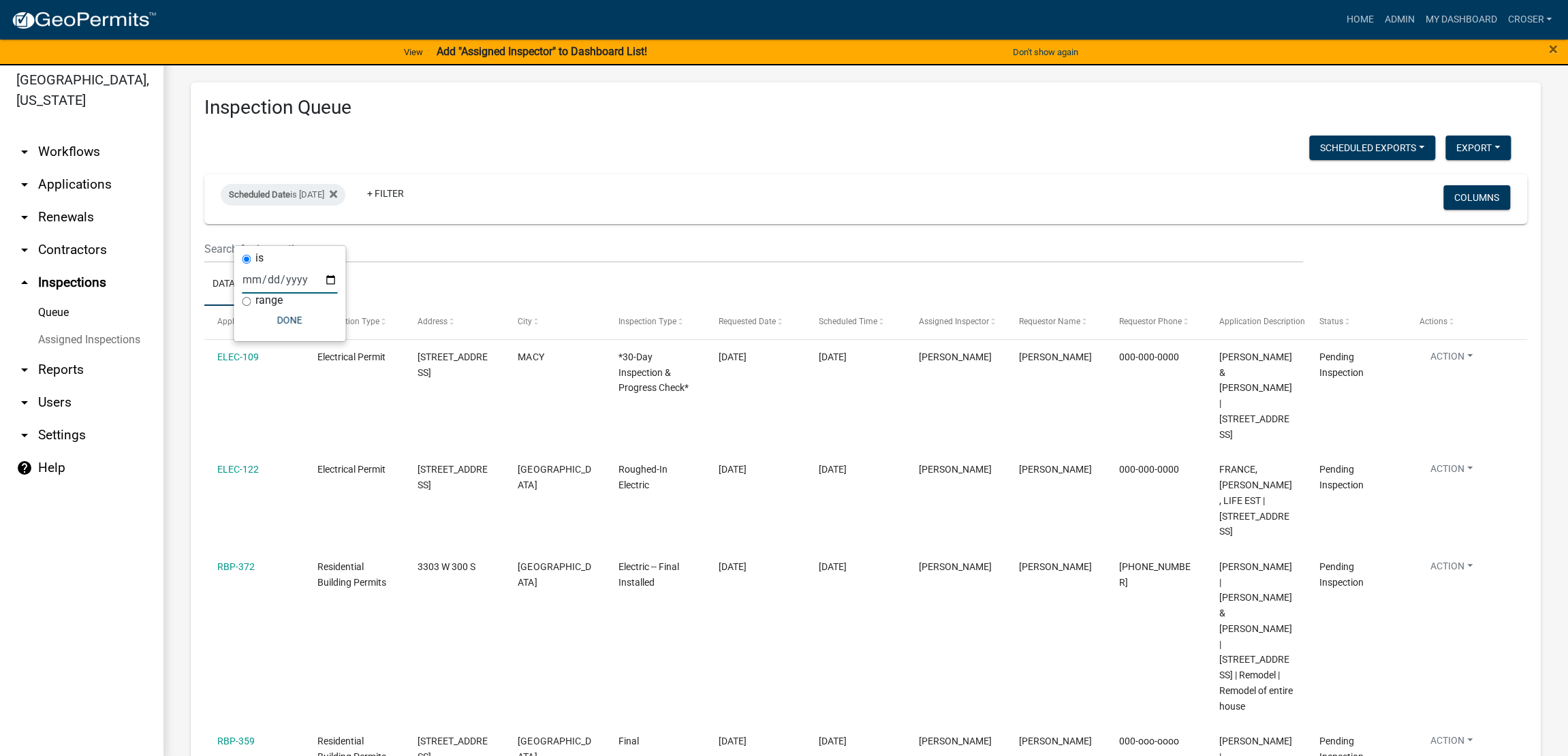
click at [84, 200] on link "arrow_drop_down Applications" at bounding box center [82, 184] width 163 height 32
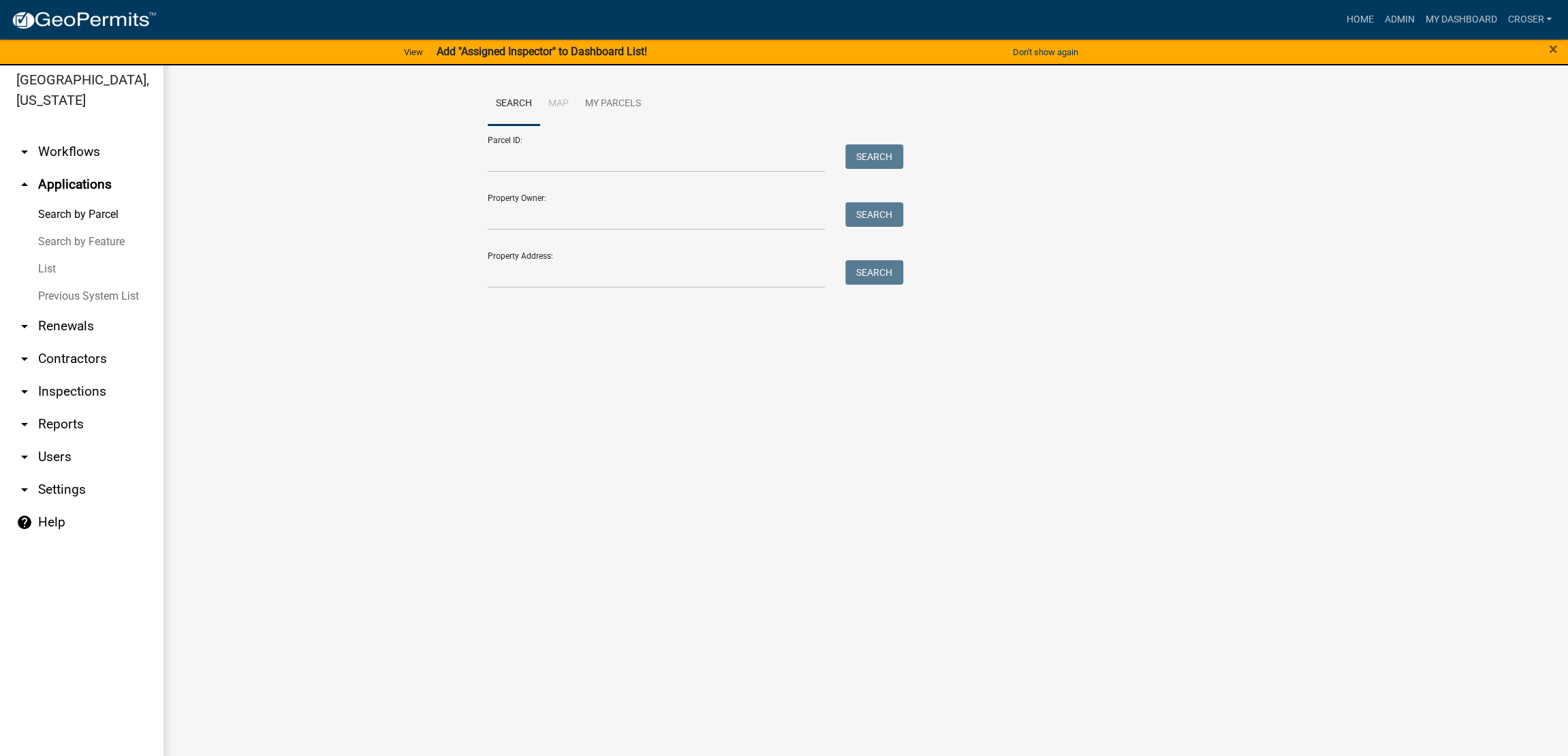
click at [54, 283] on link "List" at bounding box center [82, 269] width 163 height 27
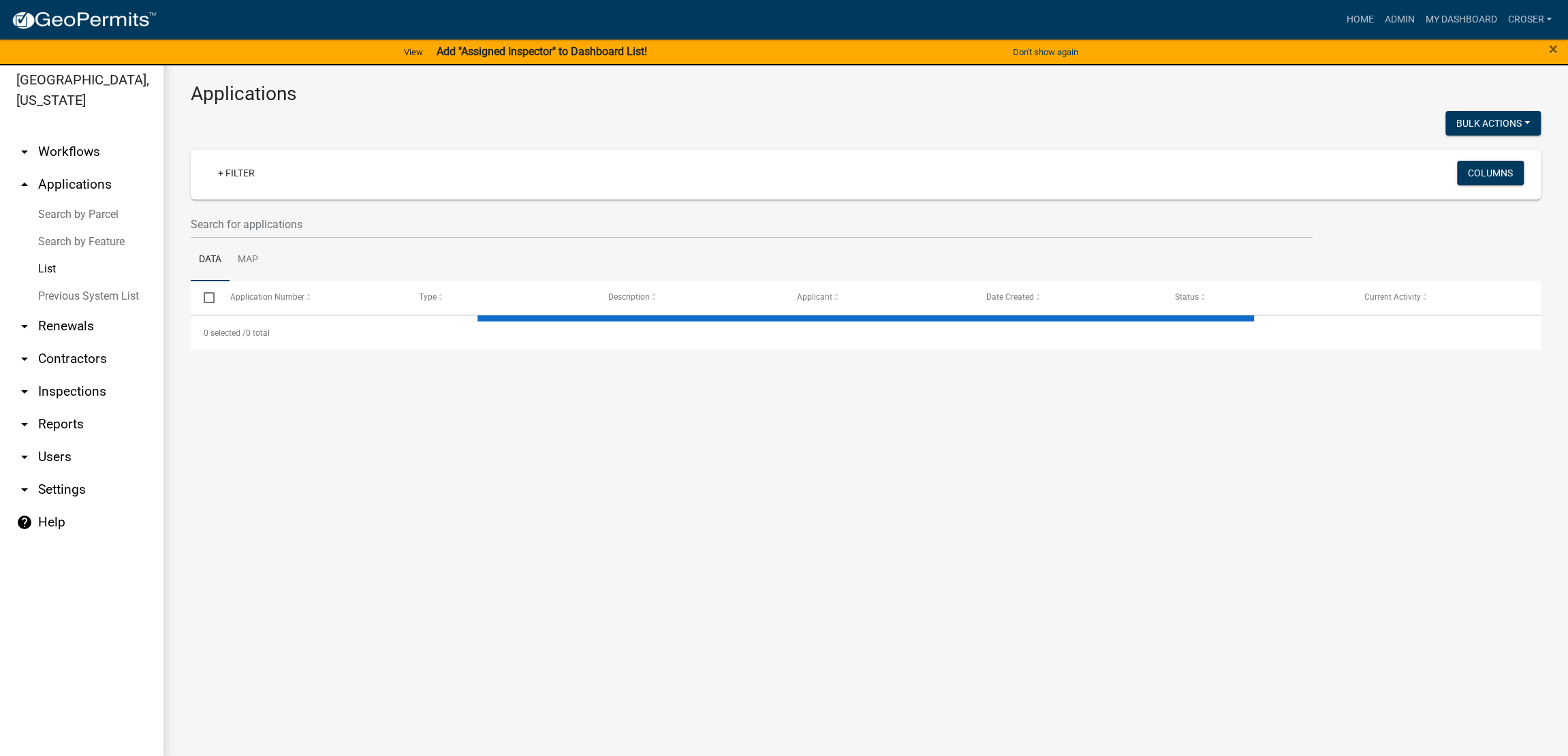
select select "3: 100"
